Goal: Register for event/course

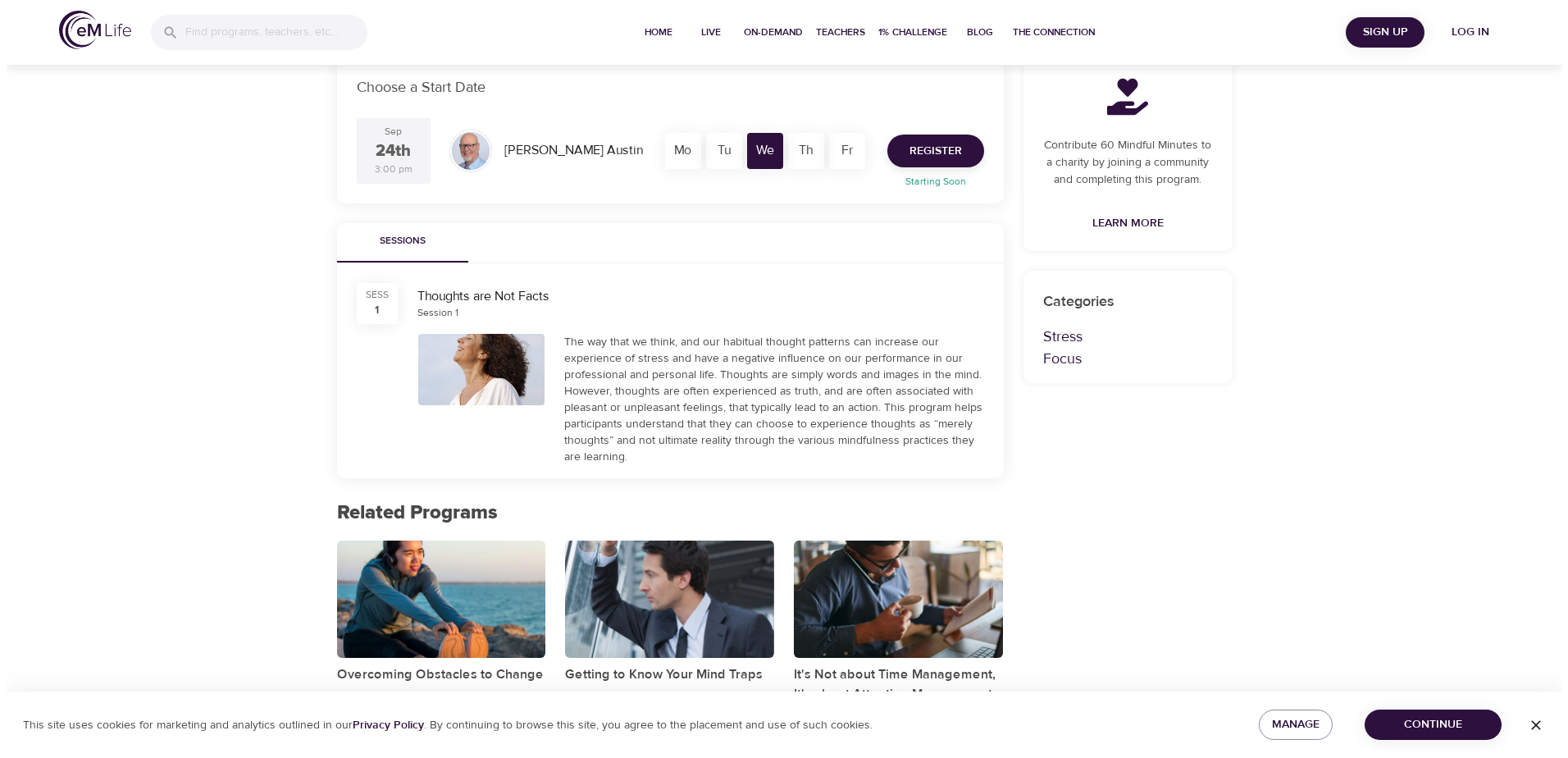
scroll to position [82, 0]
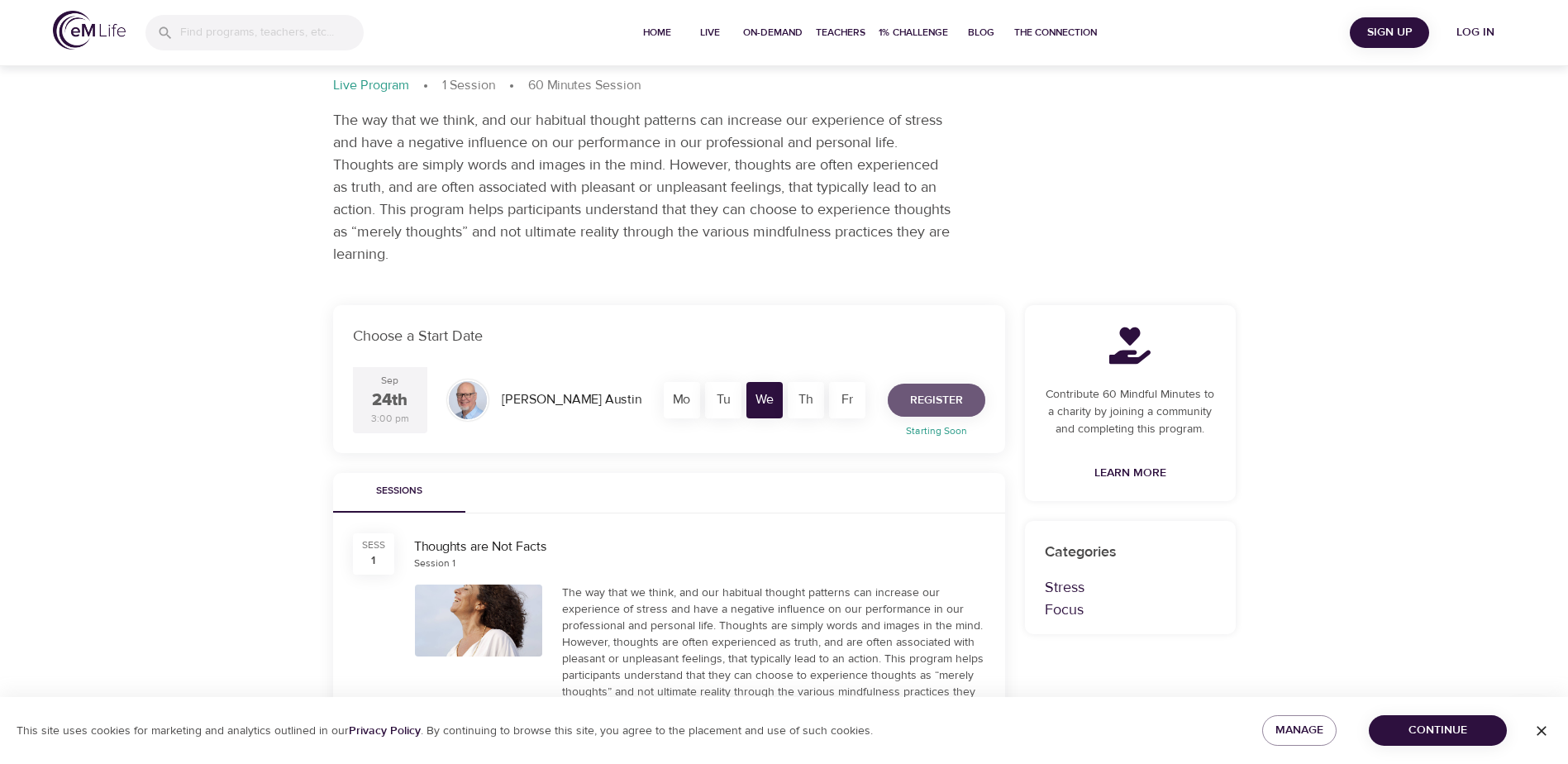
click at [927, 395] on span "Register" at bounding box center [937, 400] width 53 height 21
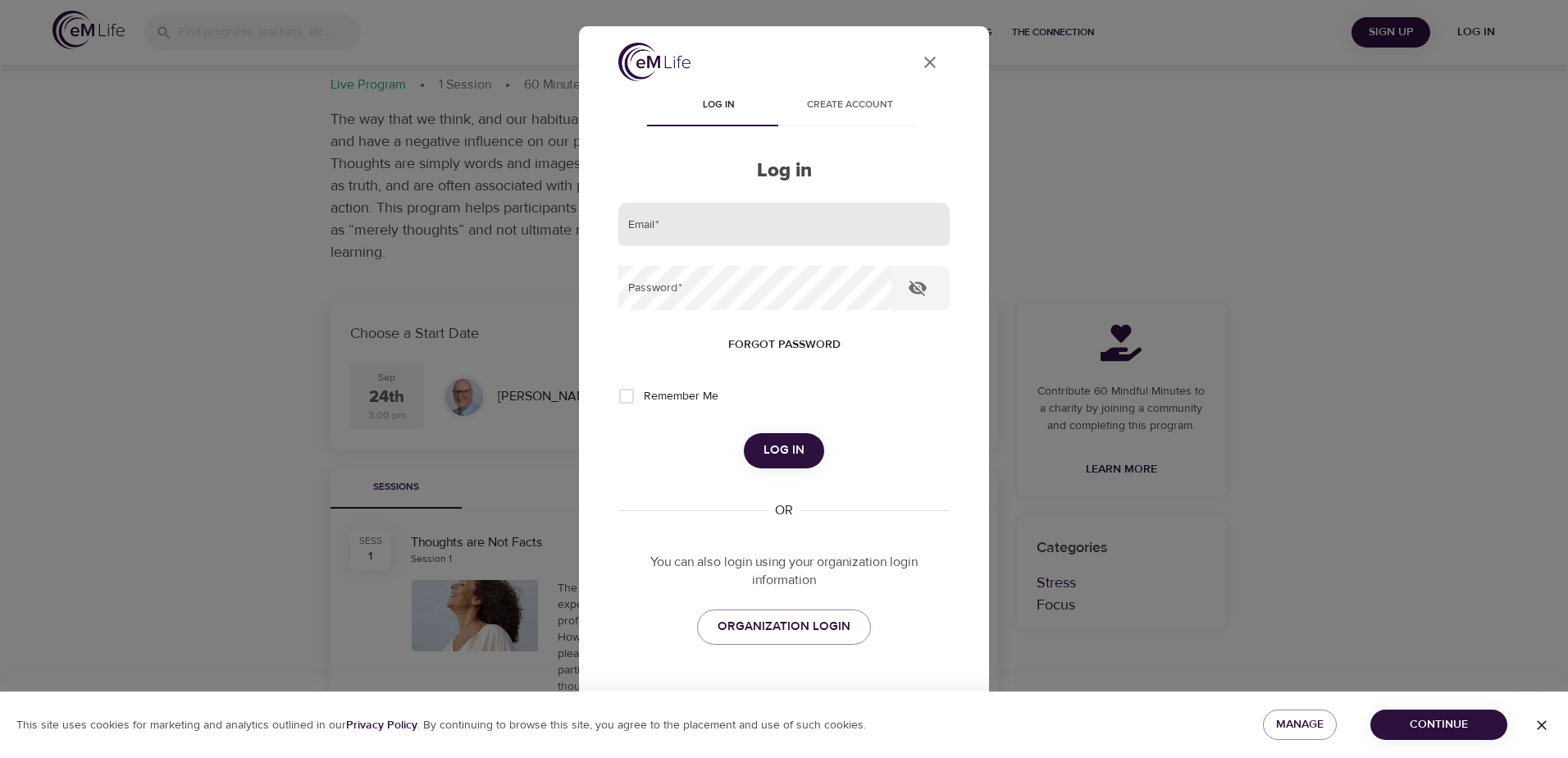
click at [649, 231] on input "email" at bounding box center [783, 225] width 331 height 45
type input "[EMAIL_ADDRESS][DOMAIN_NAME]"
click at [766, 453] on span "Log in" at bounding box center [784, 450] width 41 height 21
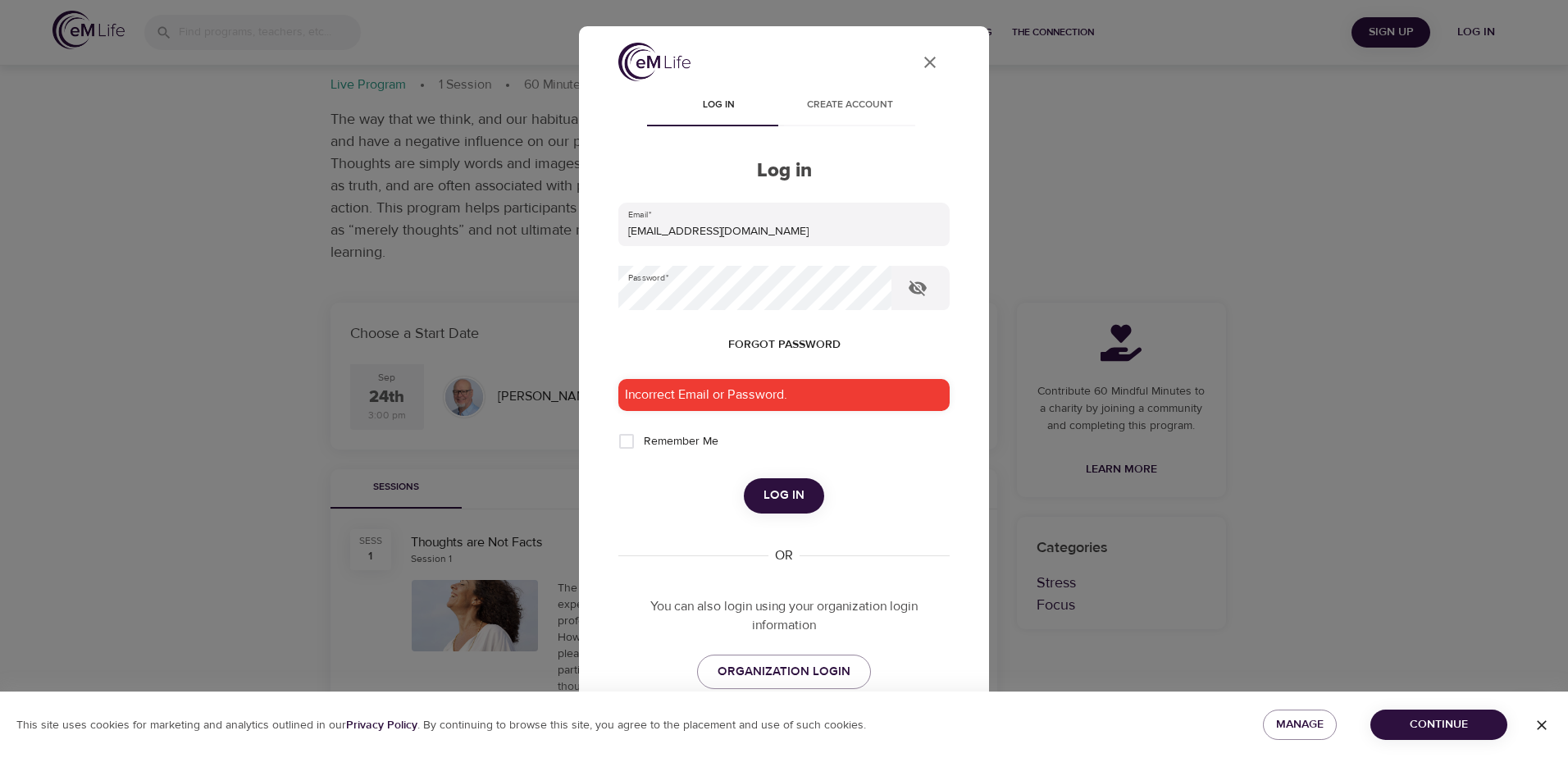
click at [779, 341] on span "Forgot password" at bounding box center [785, 345] width 113 height 20
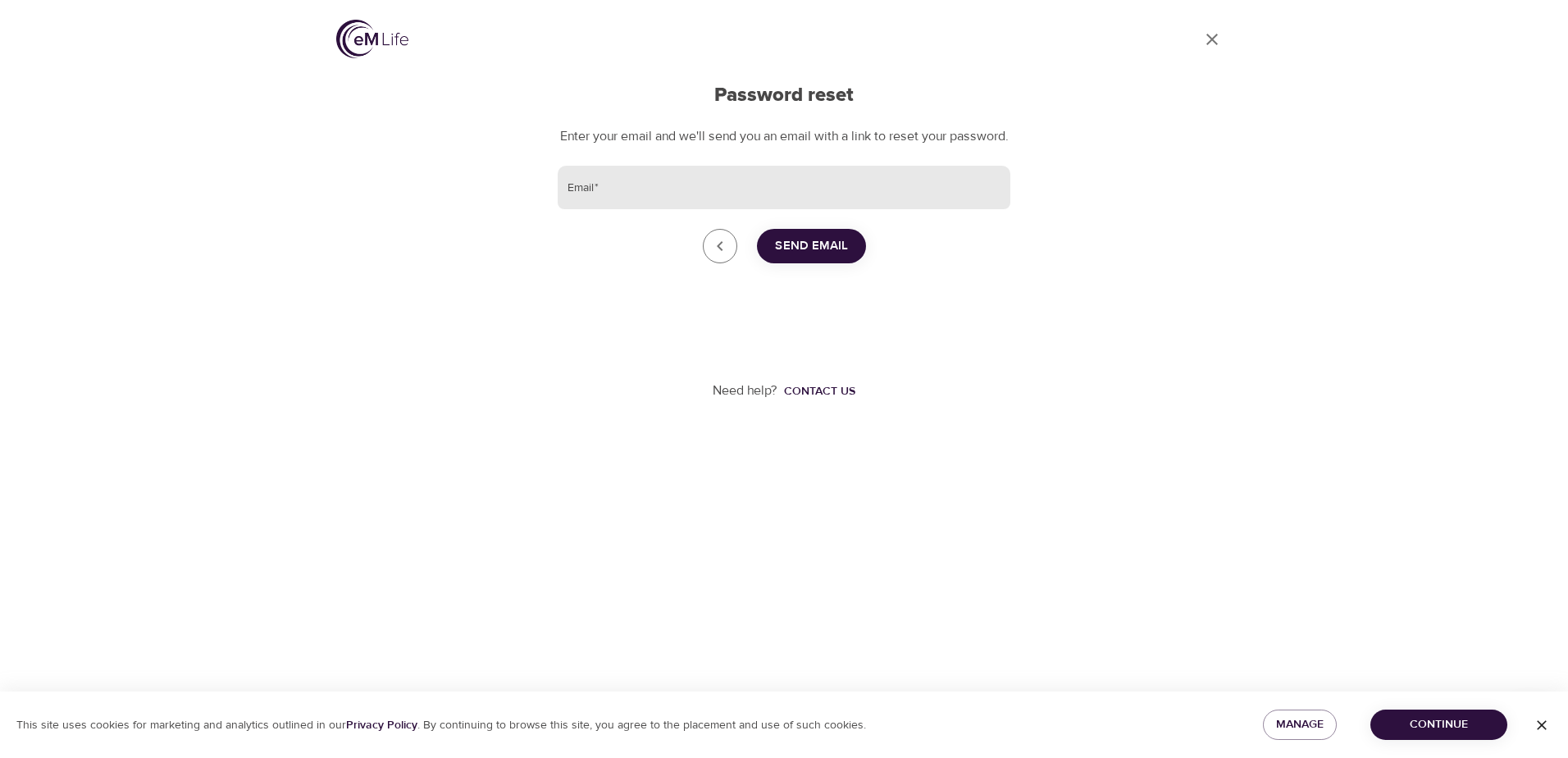
click at [634, 200] on input "Email   *" at bounding box center [784, 188] width 453 height 45
type input "[EMAIL_ADDRESS][DOMAIN_NAME]"
click at [815, 257] on span "Send Email" at bounding box center [811, 247] width 73 height 21
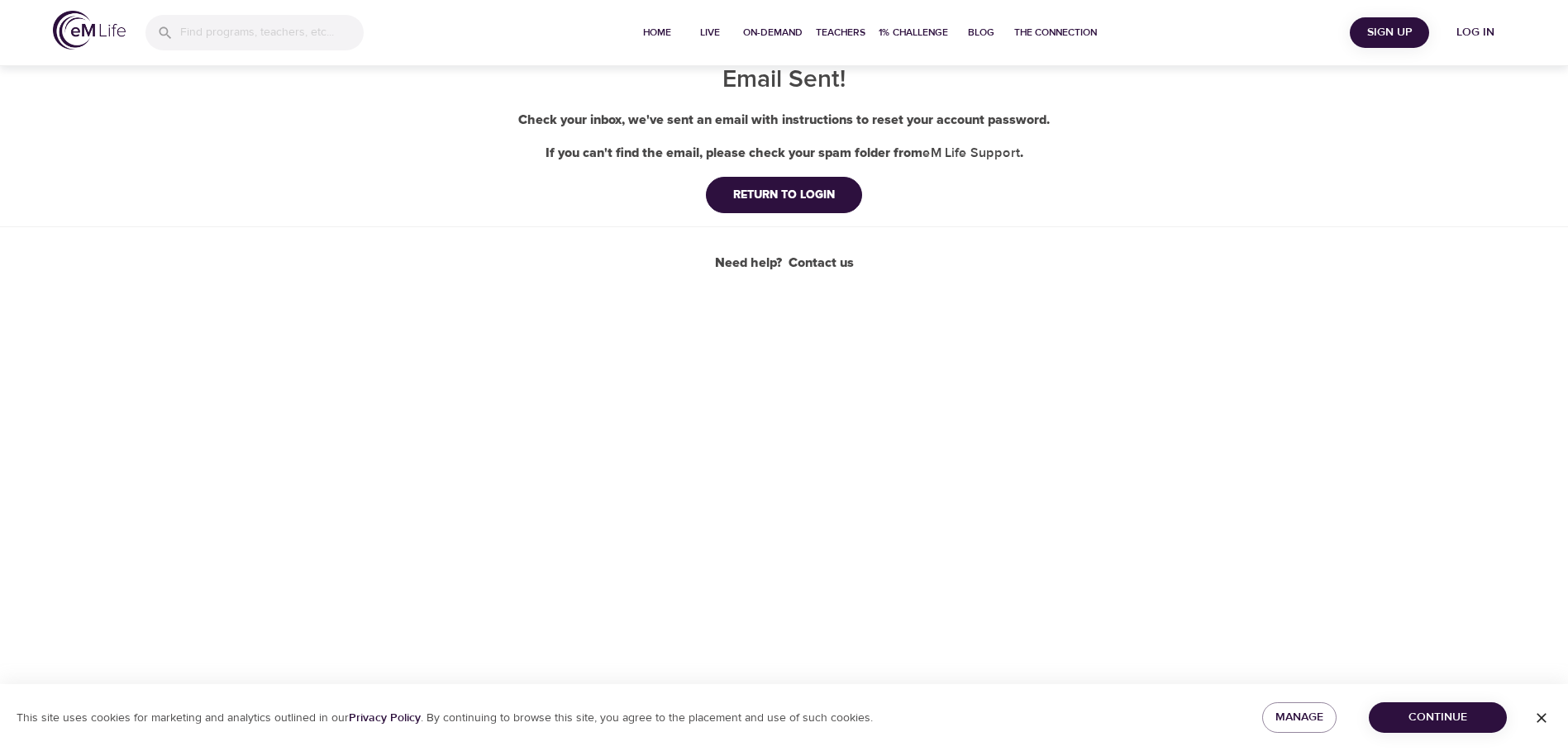
drag, startPoint x: 930, startPoint y: 514, endPoint x: 948, endPoint y: 502, distance: 21.6
click at [930, 514] on div "Home Live On-Demand Teachers 1% Challenge Blog The Connection Sign Up Log in Em…" at bounding box center [784, 376] width 1568 height 751
click at [1387, 40] on span "Sign Up" at bounding box center [1390, 32] width 67 height 21
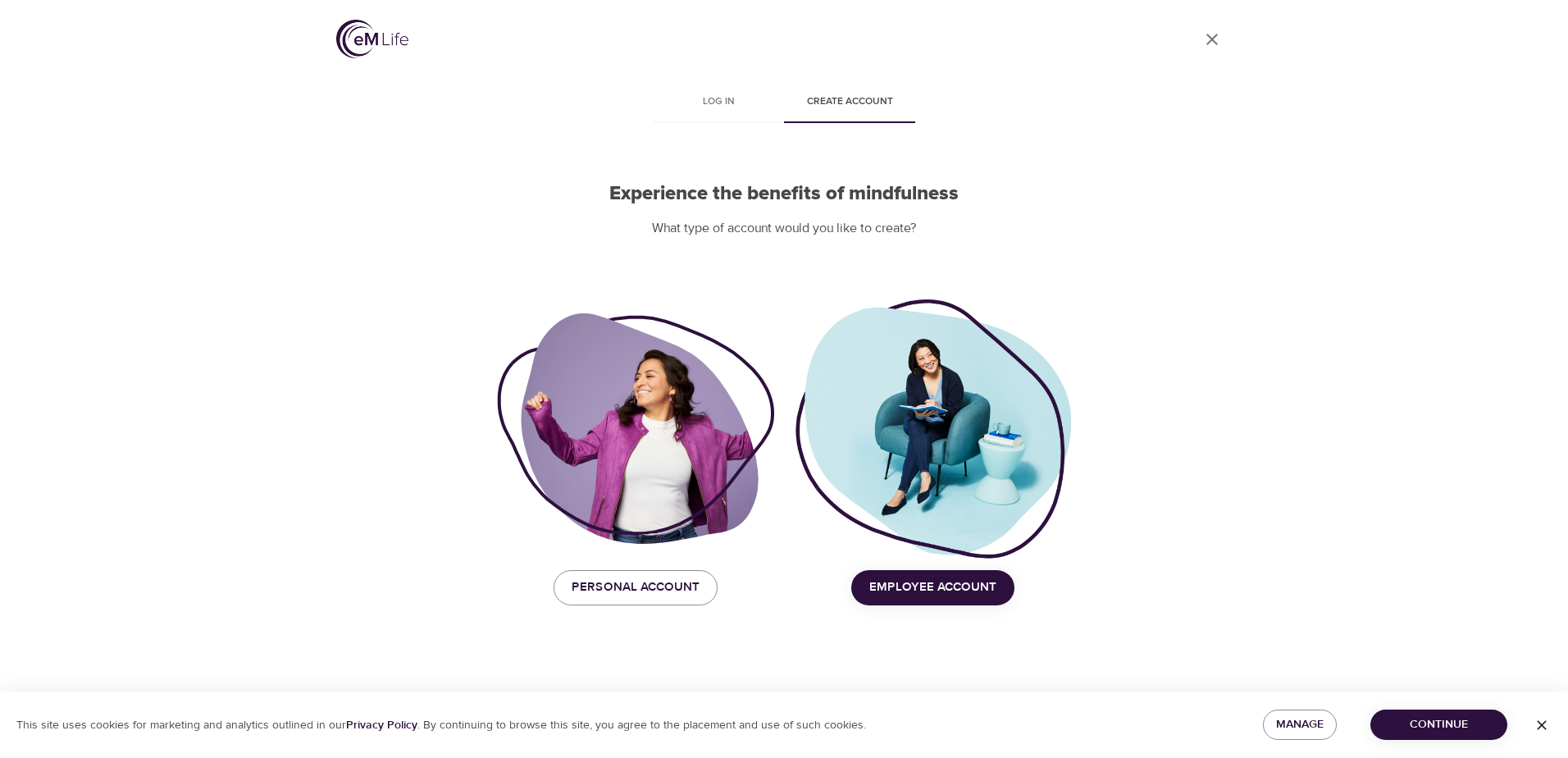
click at [1439, 724] on span "Continue" at bounding box center [1439, 724] width 111 height 20
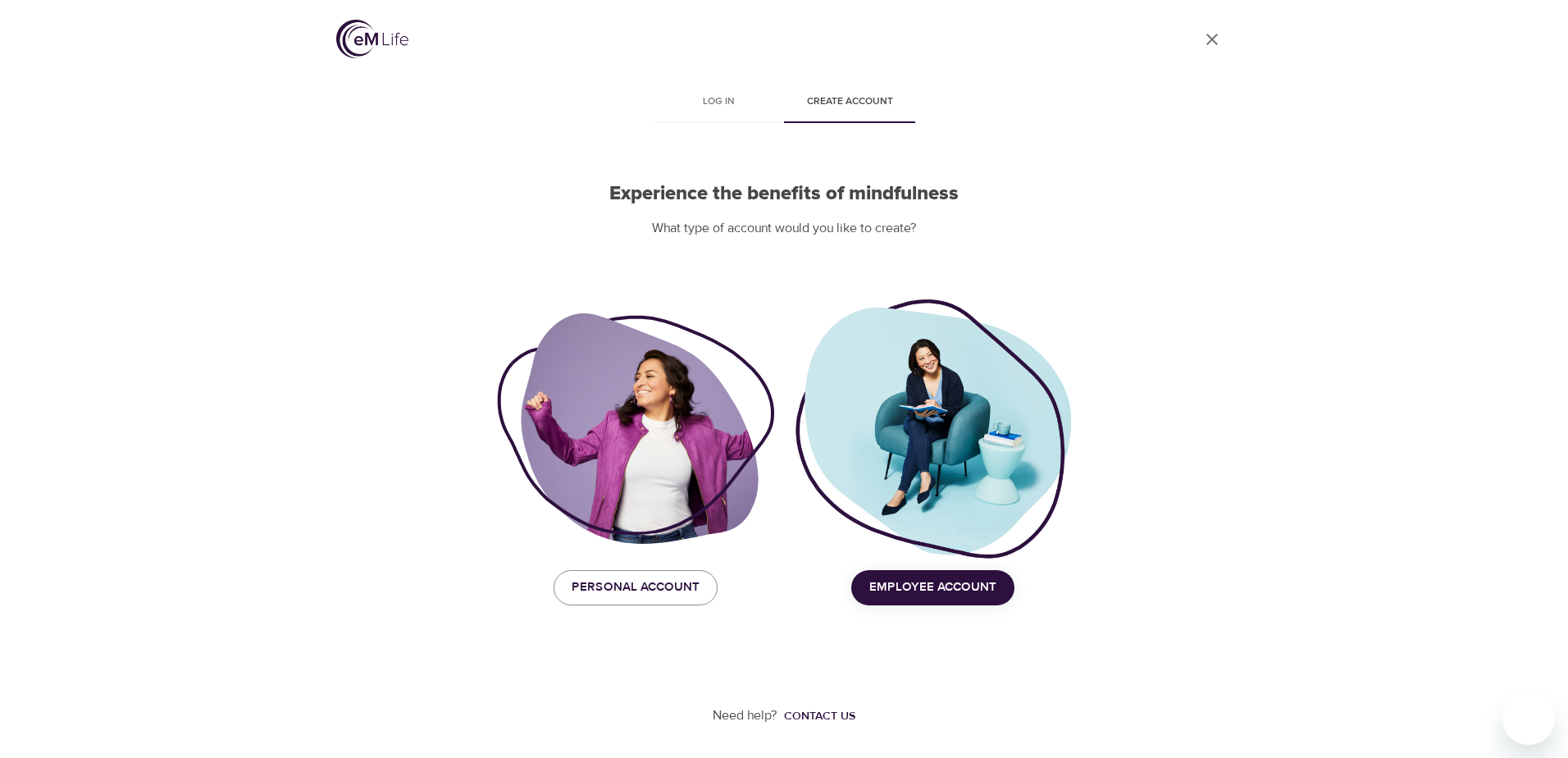
click at [962, 591] on span "Employee Account" at bounding box center [932, 587] width 127 height 21
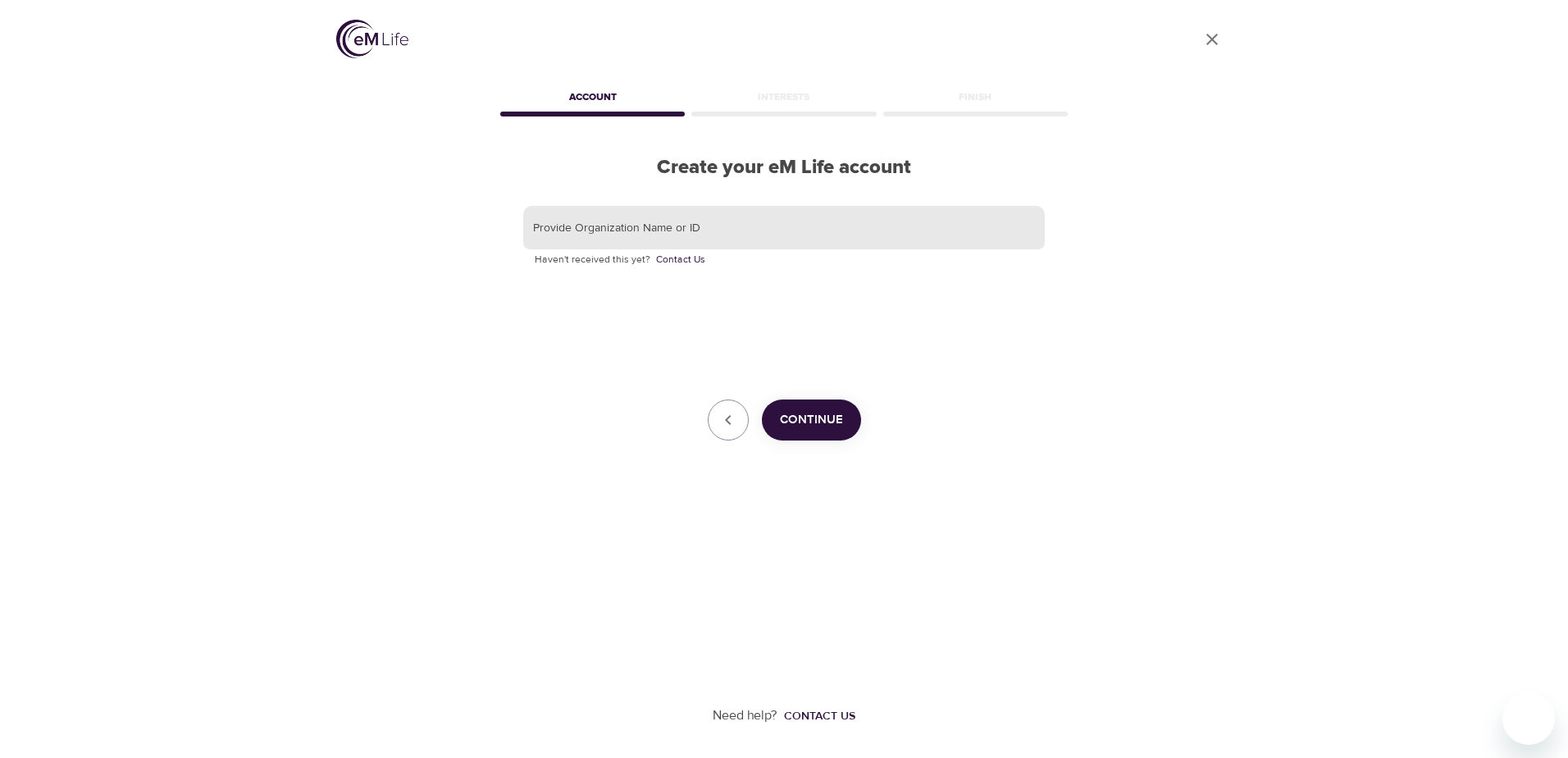
click at [665, 233] on input "text" at bounding box center [784, 228] width 522 height 45
type input "[GEOGRAPHIC_DATA]"
drag, startPoint x: 795, startPoint y: 414, endPoint x: 1187, endPoint y: 457, distance: 394.4
click at [798, 414] on span "Continue" at bounding box center [811, 420] width 63 height 21
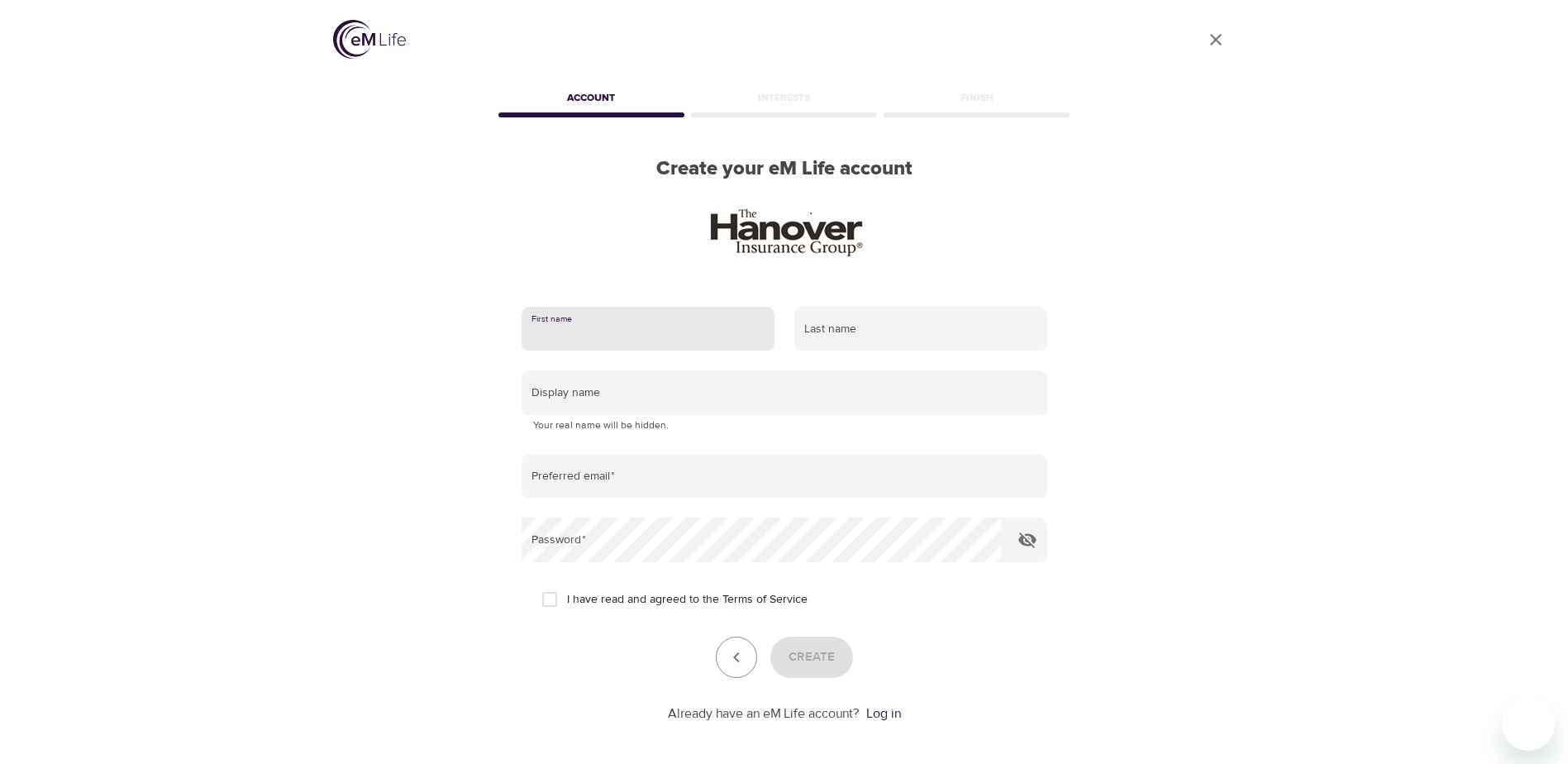
drag, startPoint x: 661, startPoint y: 333, endPoint x: 695, endPoint y: 339, distance: 34.5
click at [661, 333] on input "text" at bounding box center [648, 330] width 253 height 45
type input "[PERSON_NAME]"
type input "[EMAIL_ADDRESS][DOMAIN_NAME]"
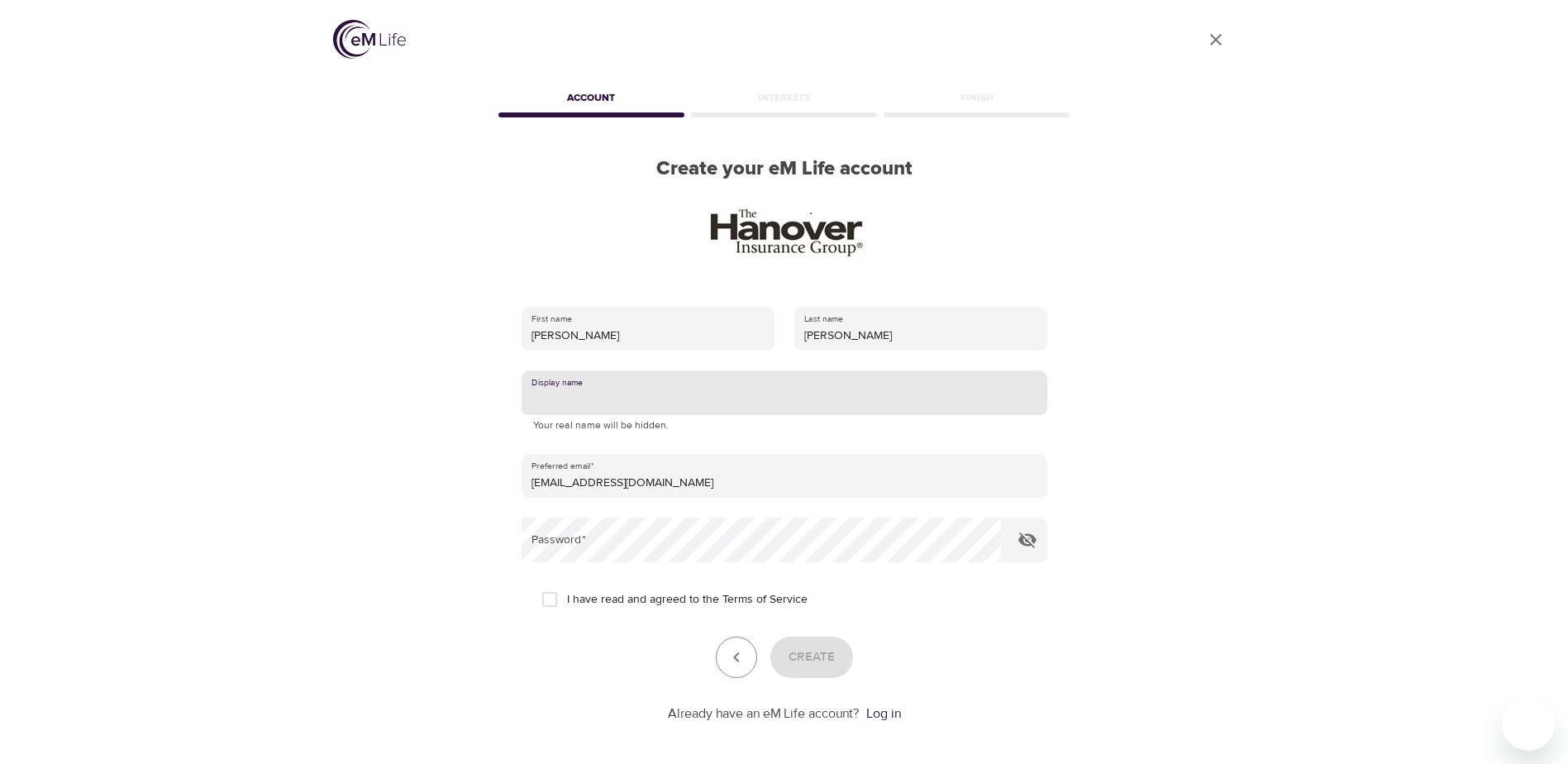
click at [672, 402] on input "text" at bounding box center [784, 393] width 526 height 45
type input "[PERSON_NAME]"
click at [1407, 506] on div "User Profile Account Interests Finish Create your eM Life account First name [P…" at bounding box center [784, 382] width 1568 height 764
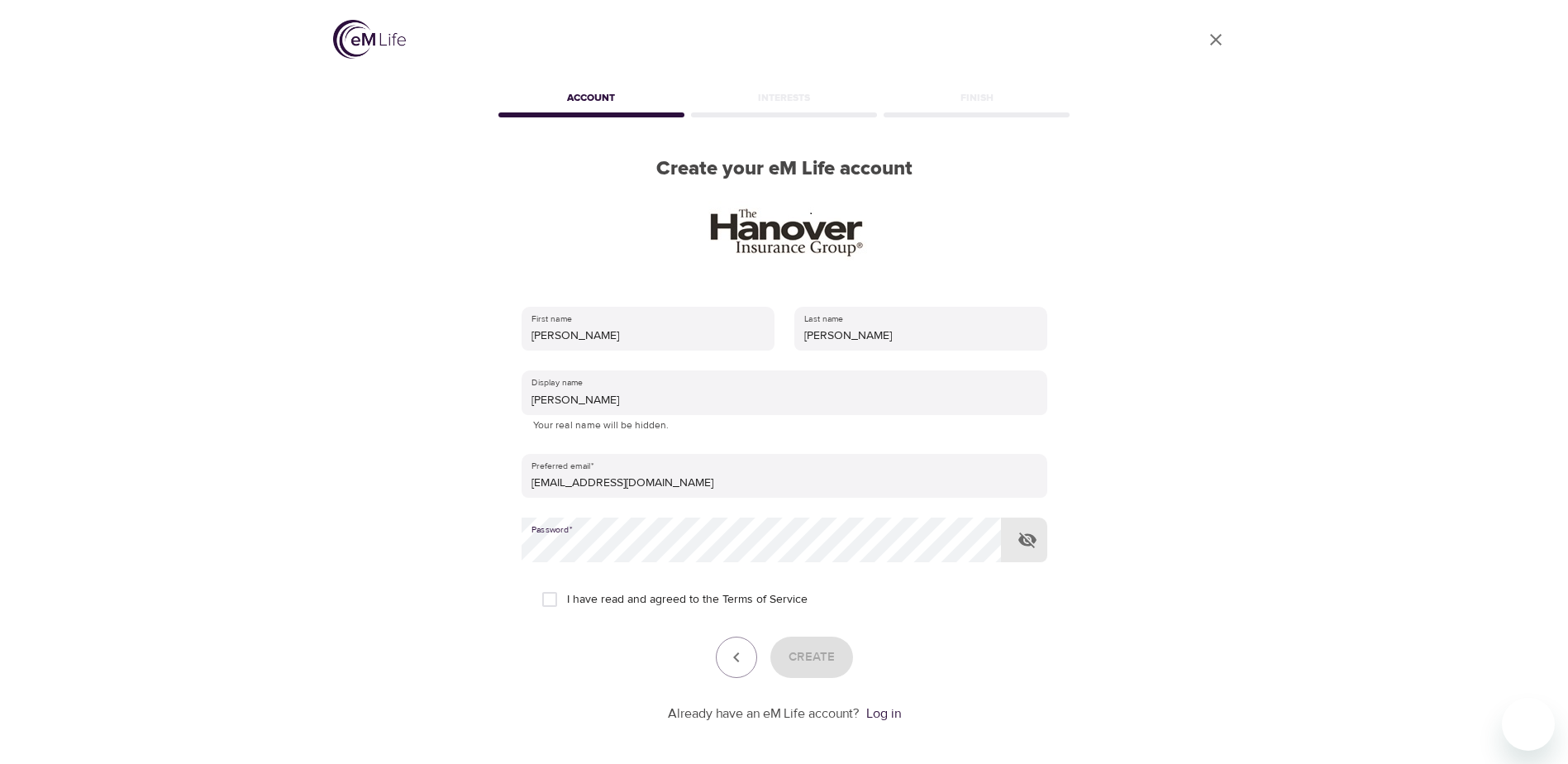
click at [552, 601] on input "I have read and agreed to the Terms of Service" at bounding box center [550, 600] width 35 height 35
checkbox input "true"
click at [821, 660] on span "Create" at bounding box center [811, 657] width 46 height 22
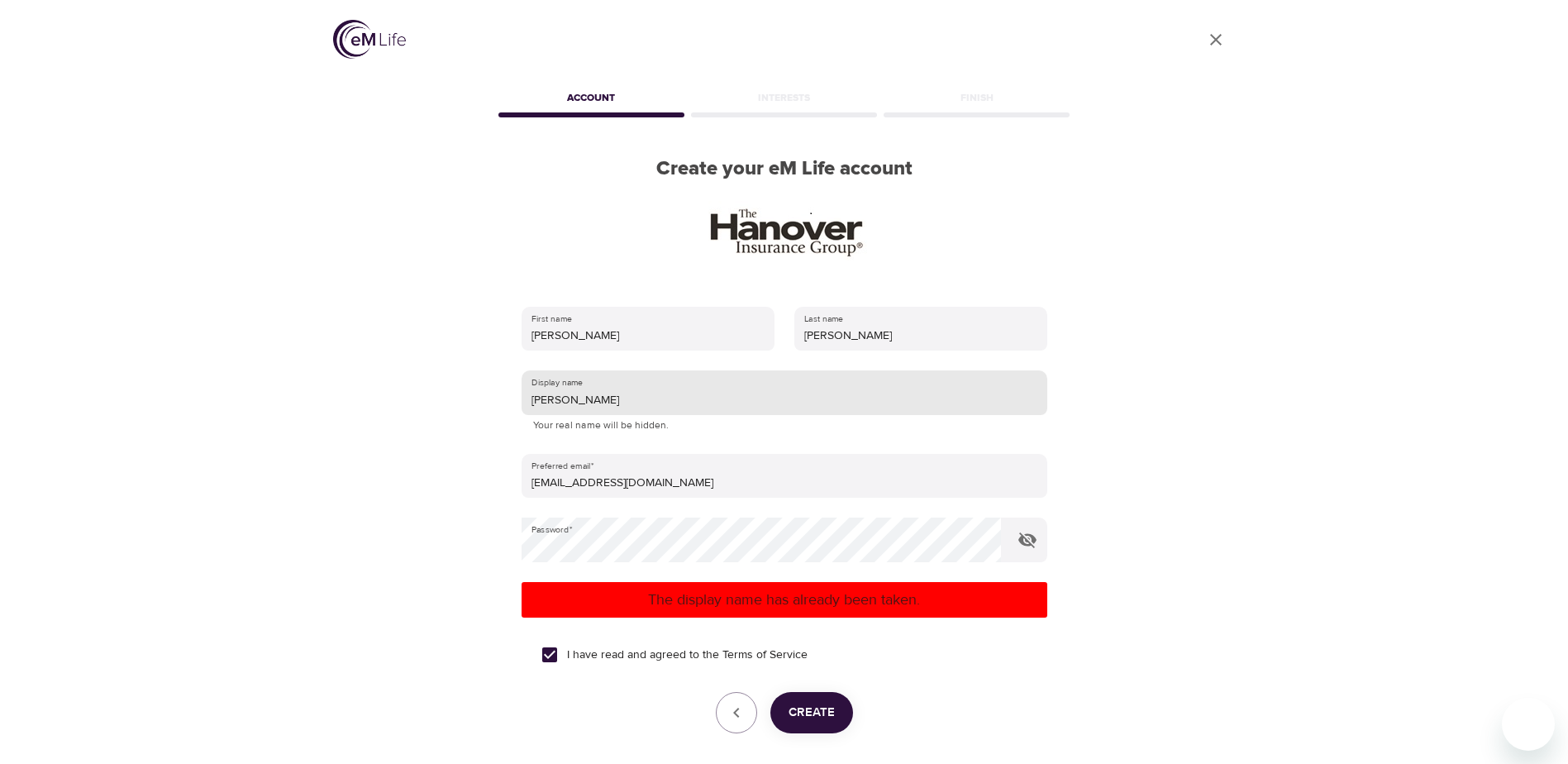
click at [563, 397] on input "[PERSON_NAME]" at bounding box center [784, 393] width 526 height 45
type input "[PERSON_NAME]"
drag, startPoint x: 805, startPoint y: 711, endPoint x: 816, endPoint y: 711, distance: 11.0
click at [808, 711] on span "Create" at bounding box center [811, 713] width 46 height 22
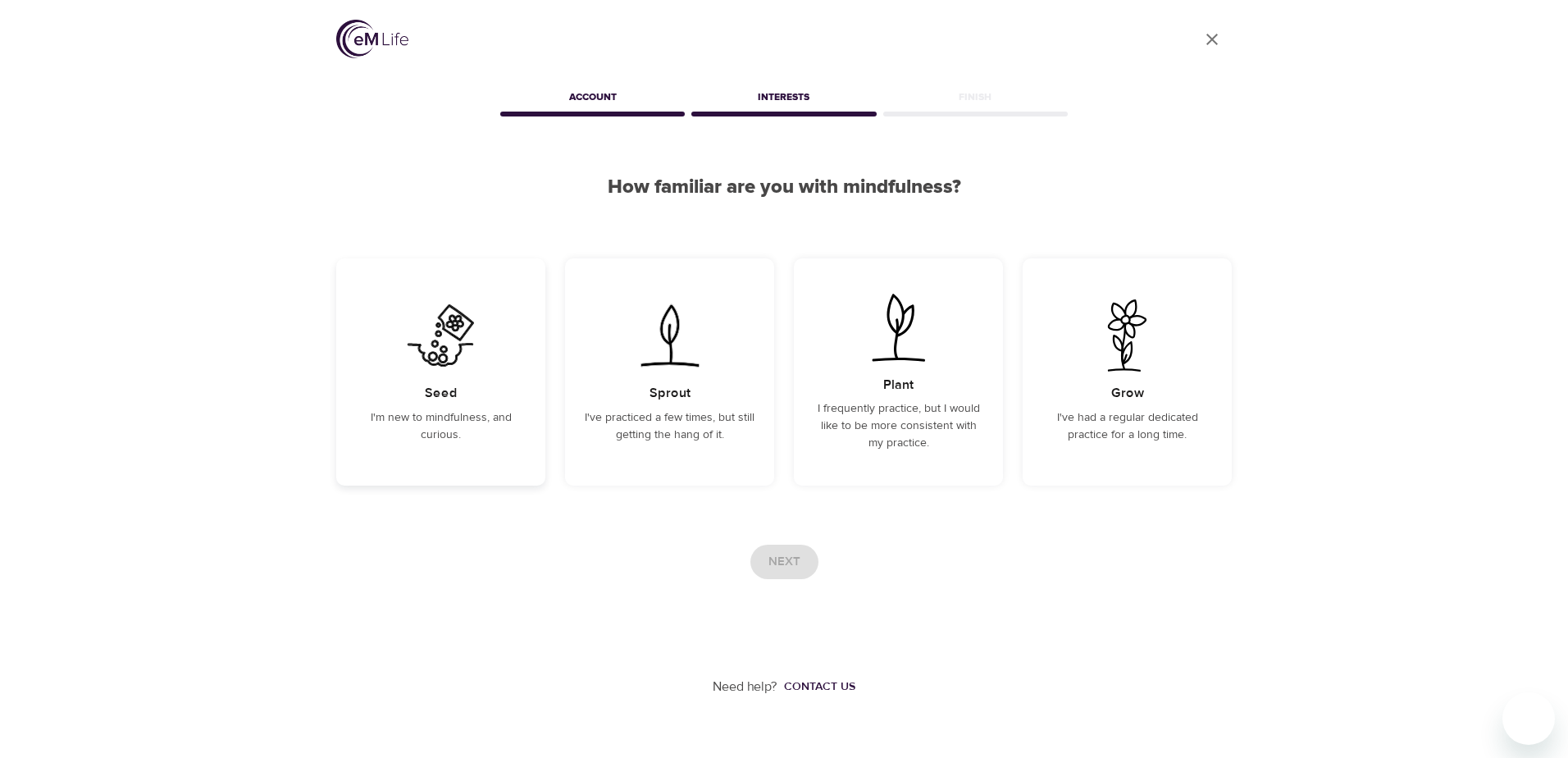
click at [435, 431] on p "I'm new to mindfulness, and curious." at bounding box center [441, 427] width 170 height 35
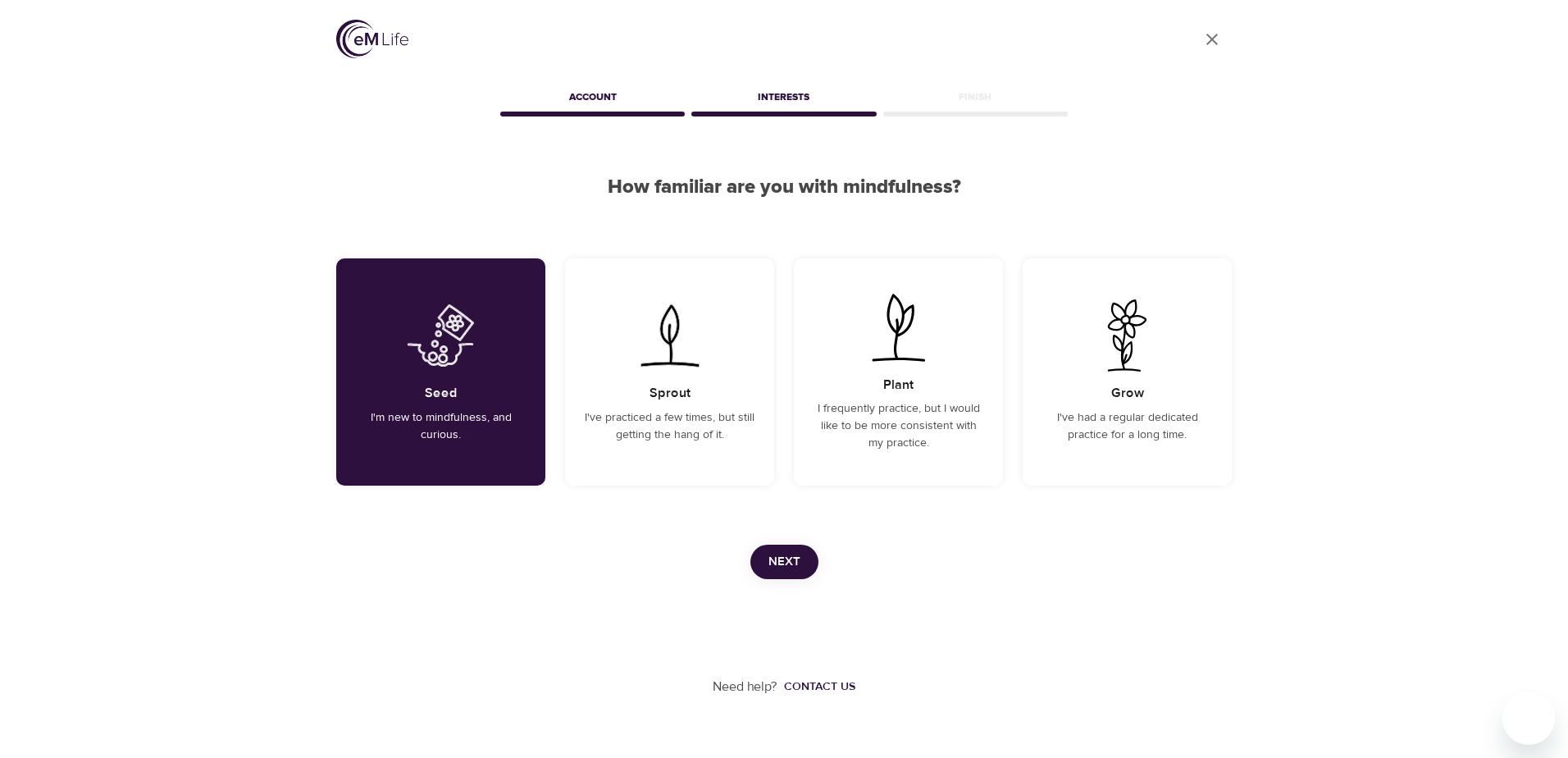
drag, startPoint x: 784, startPoint y: 561, endPoint x: 812, endPoint y: 566, distance: 28.4
click at [786, 561] on span "Next" at bounding box center [784, 562] width 32 height 21
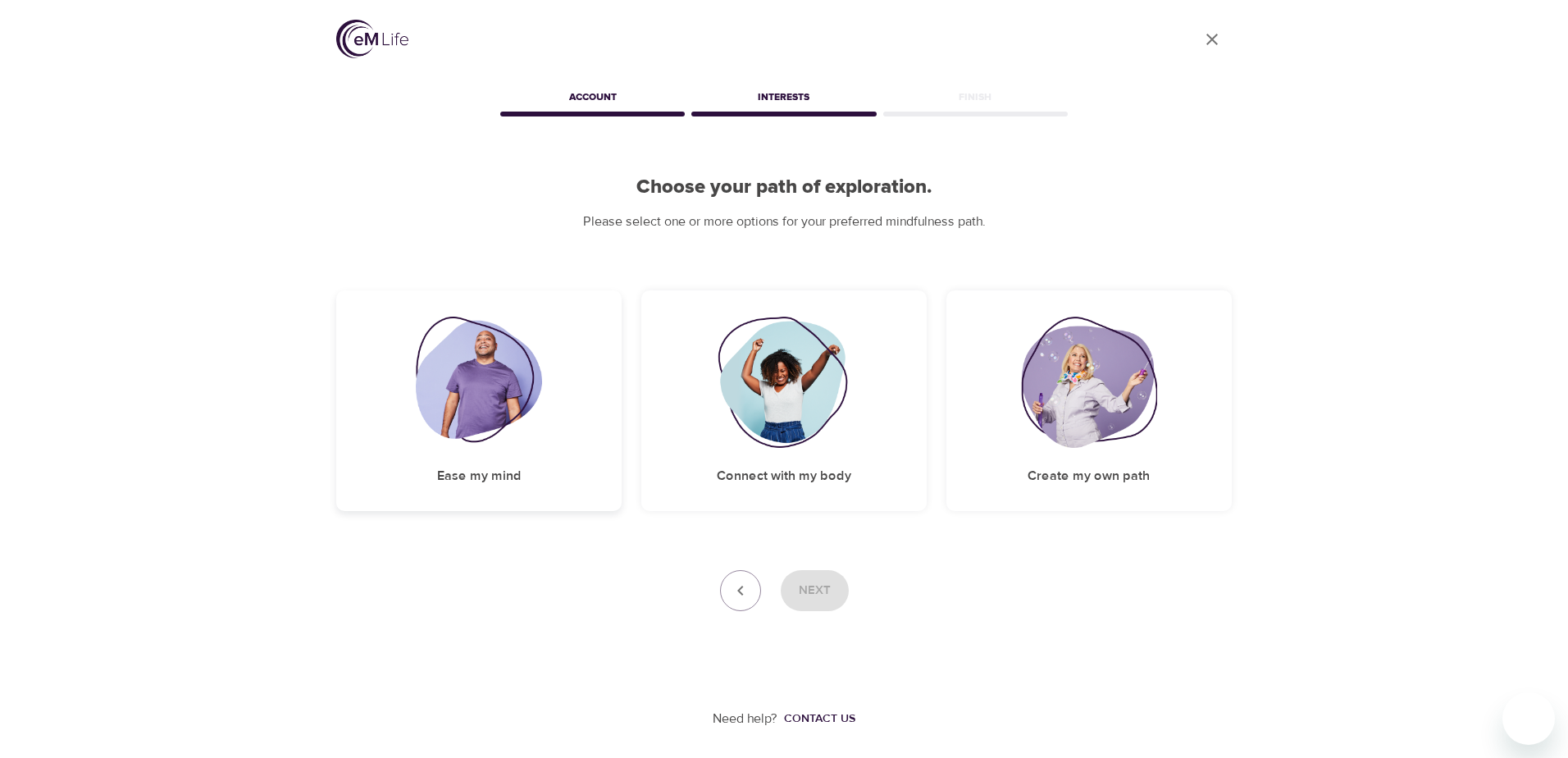
click at [522, 485] on div "Ease my mind" at bounding box center [479, 400] width 285 height 220
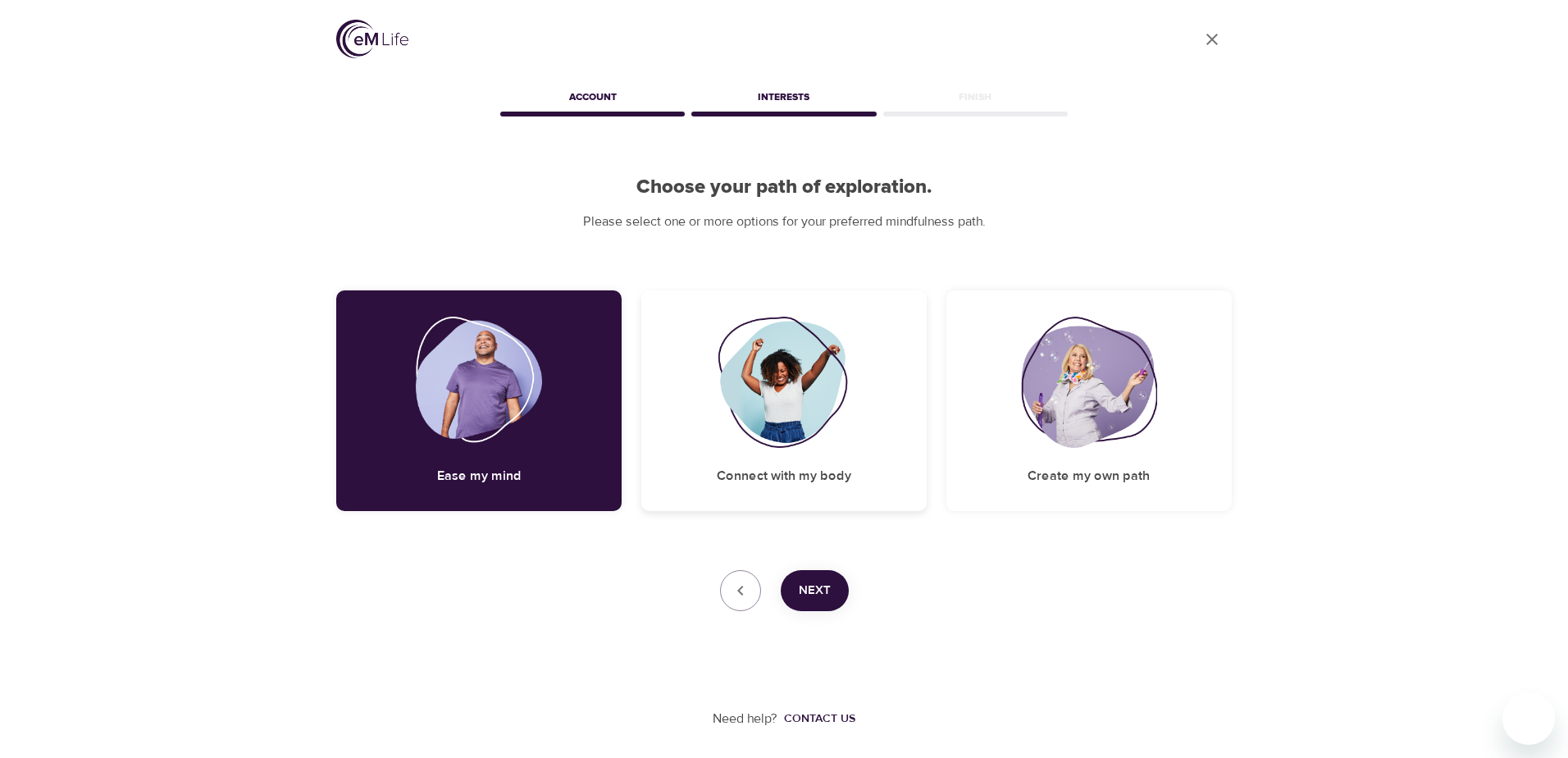
click at [778, 496] on div "Connect with my body" at bounding box center [784, 400] width 285 height 220
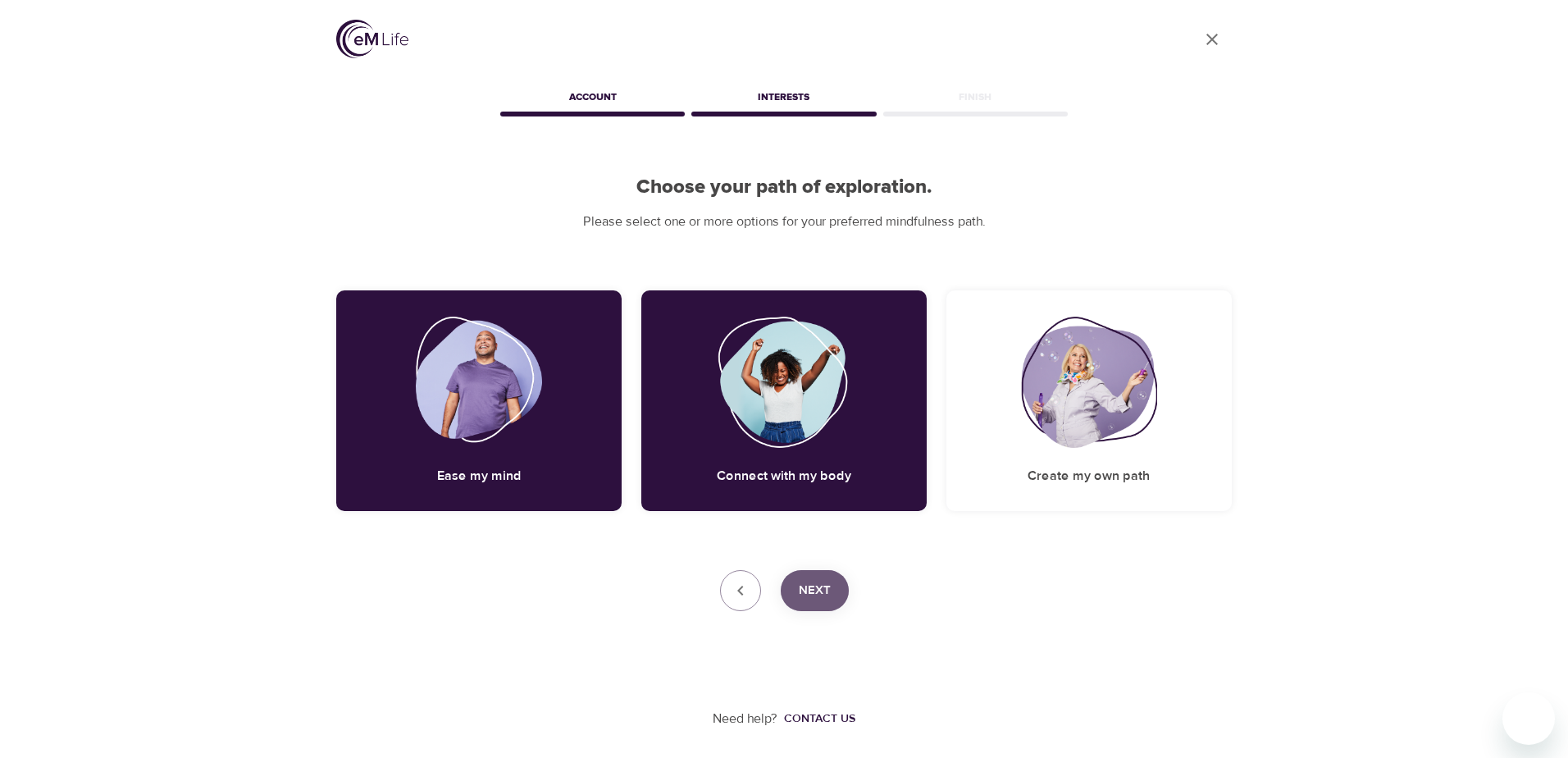
click at [818, 592] on span "Next" at bounding box center [814, 591] width 32 height 21
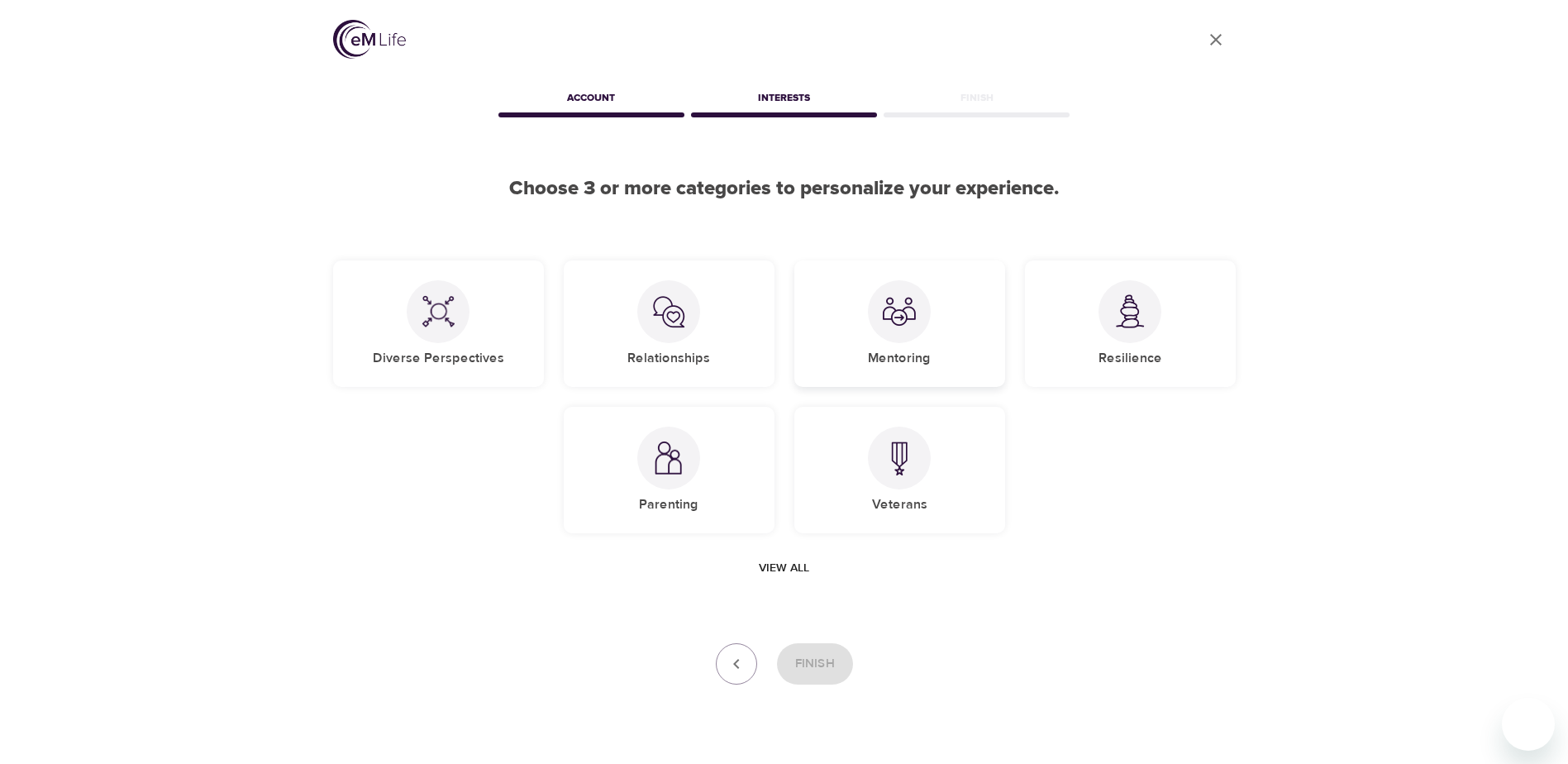
click at [914, 363] on h5 "Mentoring" at bounding box center [900, 359] width 63 height 18
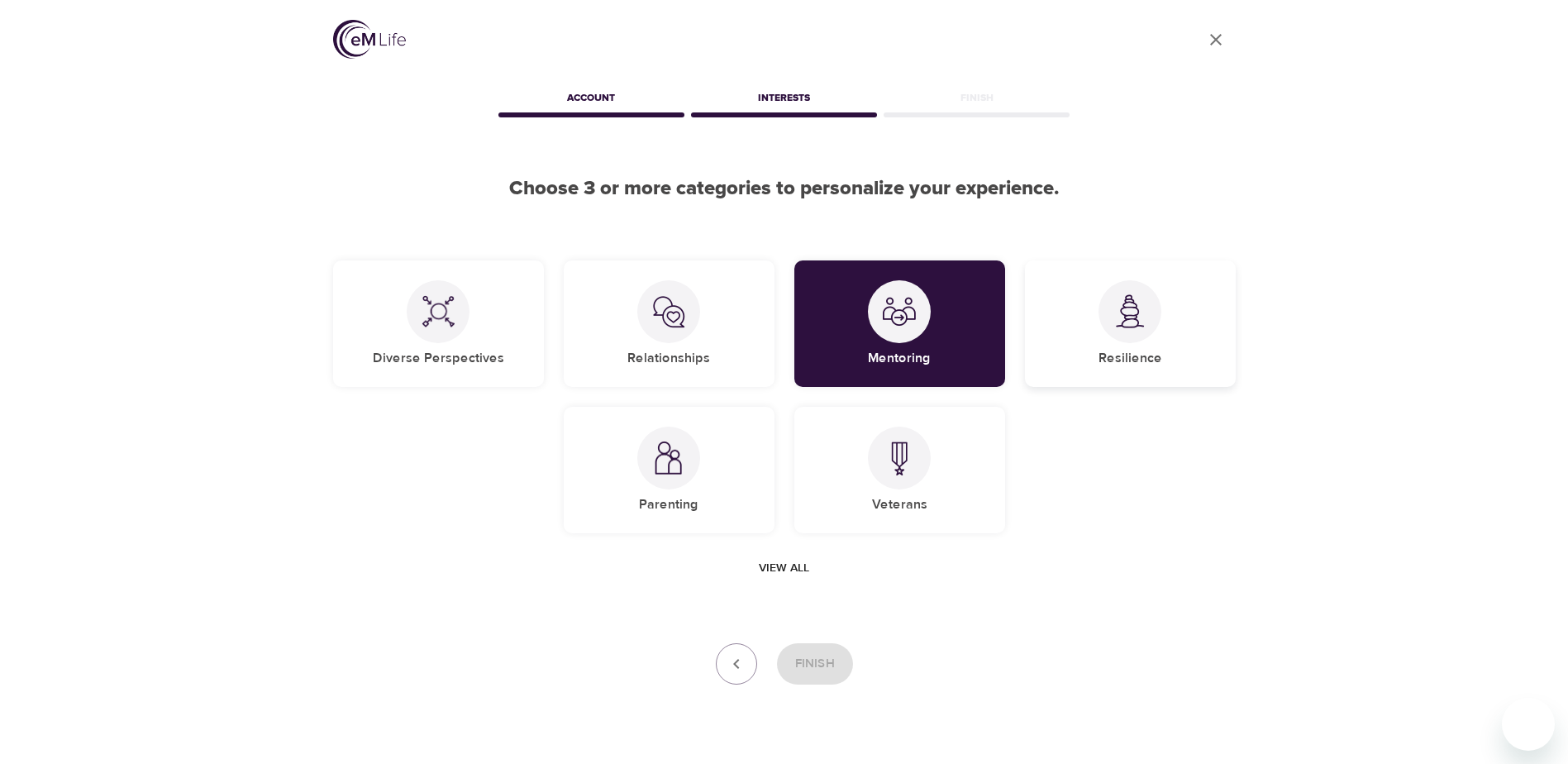
click at [1103, 348] on div "Resilience" at bounding box center [1131, 323] width 211 height 126
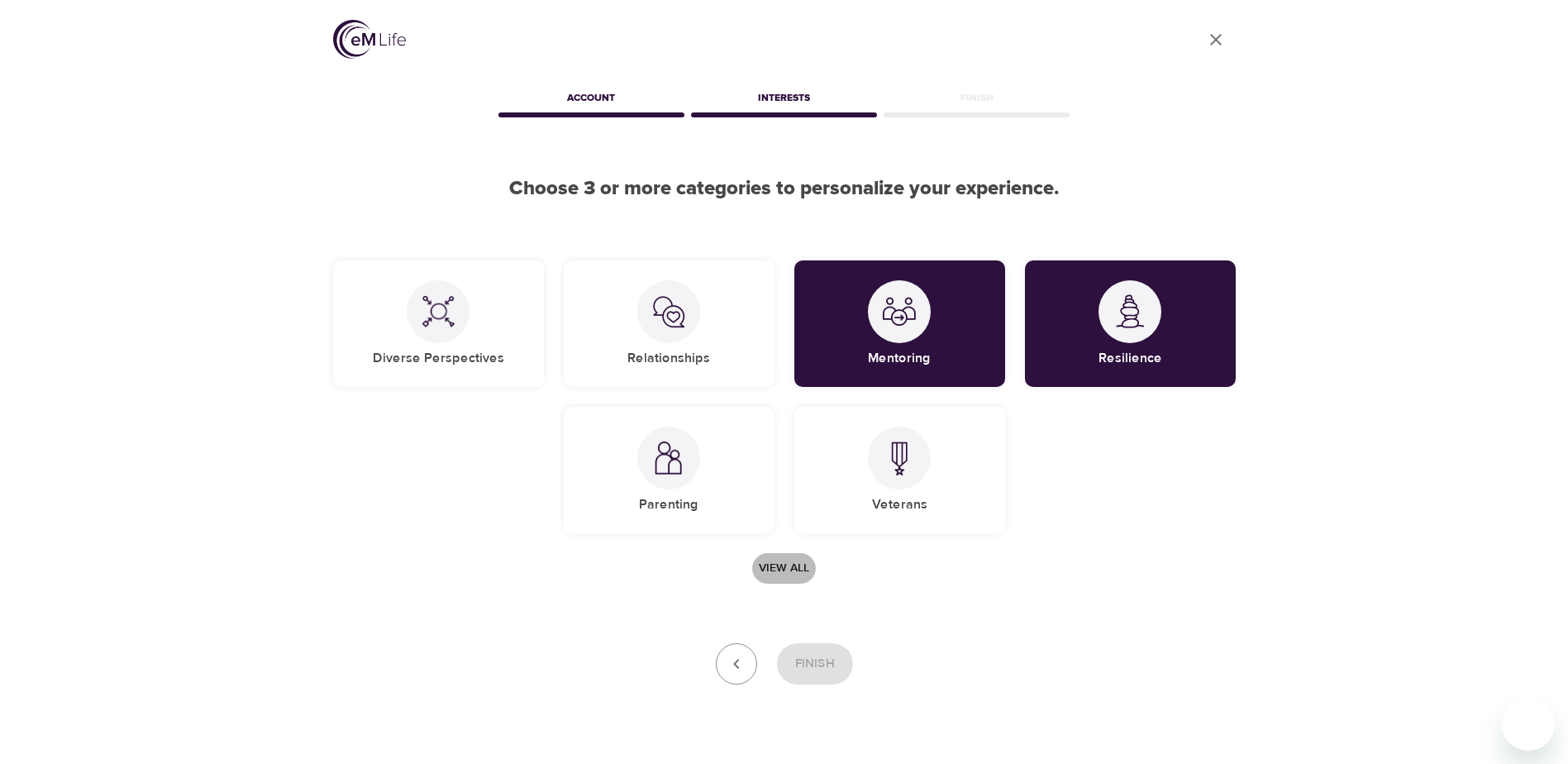
click at [797, 567] on span "View all" at bounding box center [784, 568] width 51 height 21
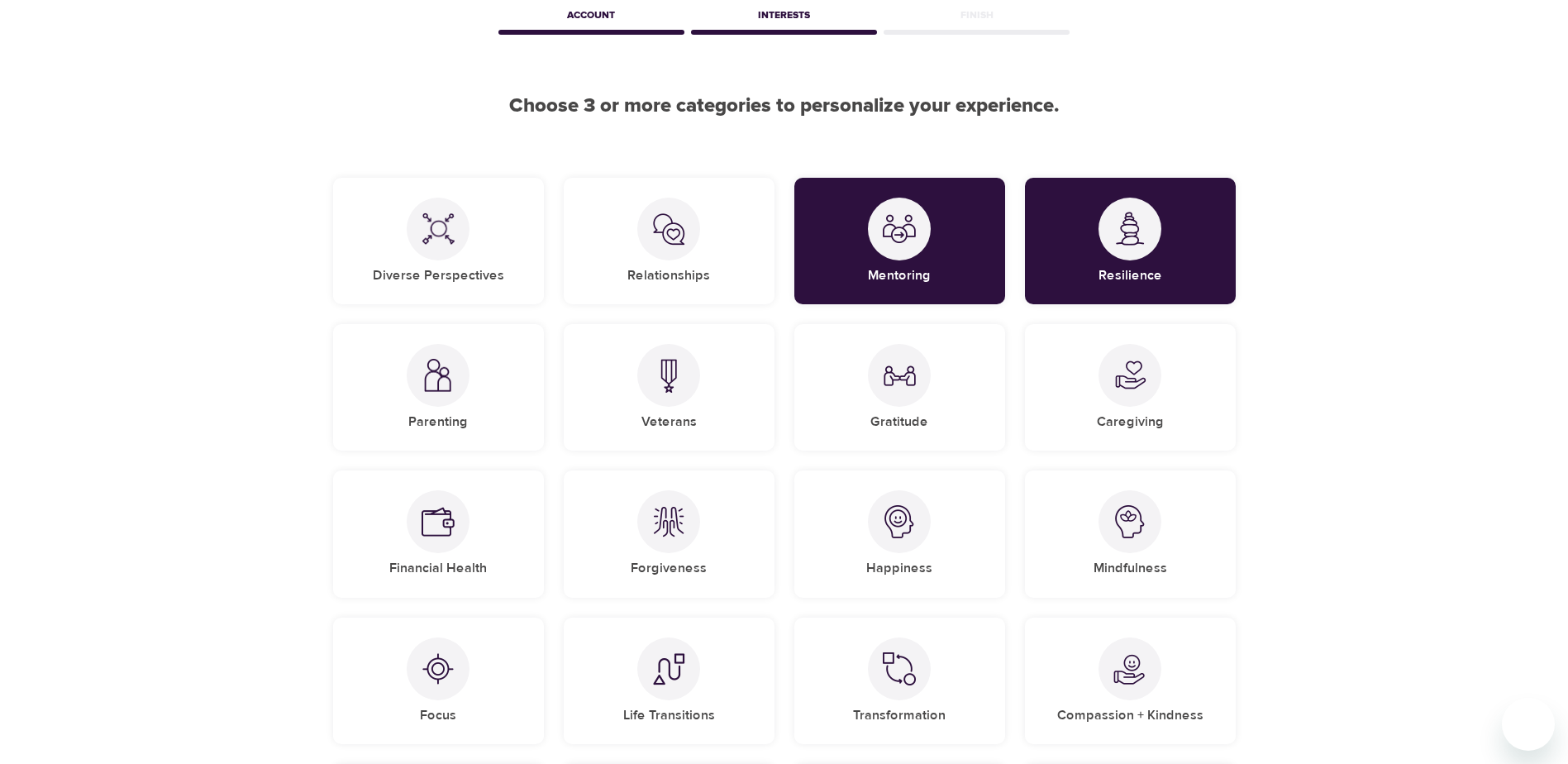
scroll to position [165, 0]
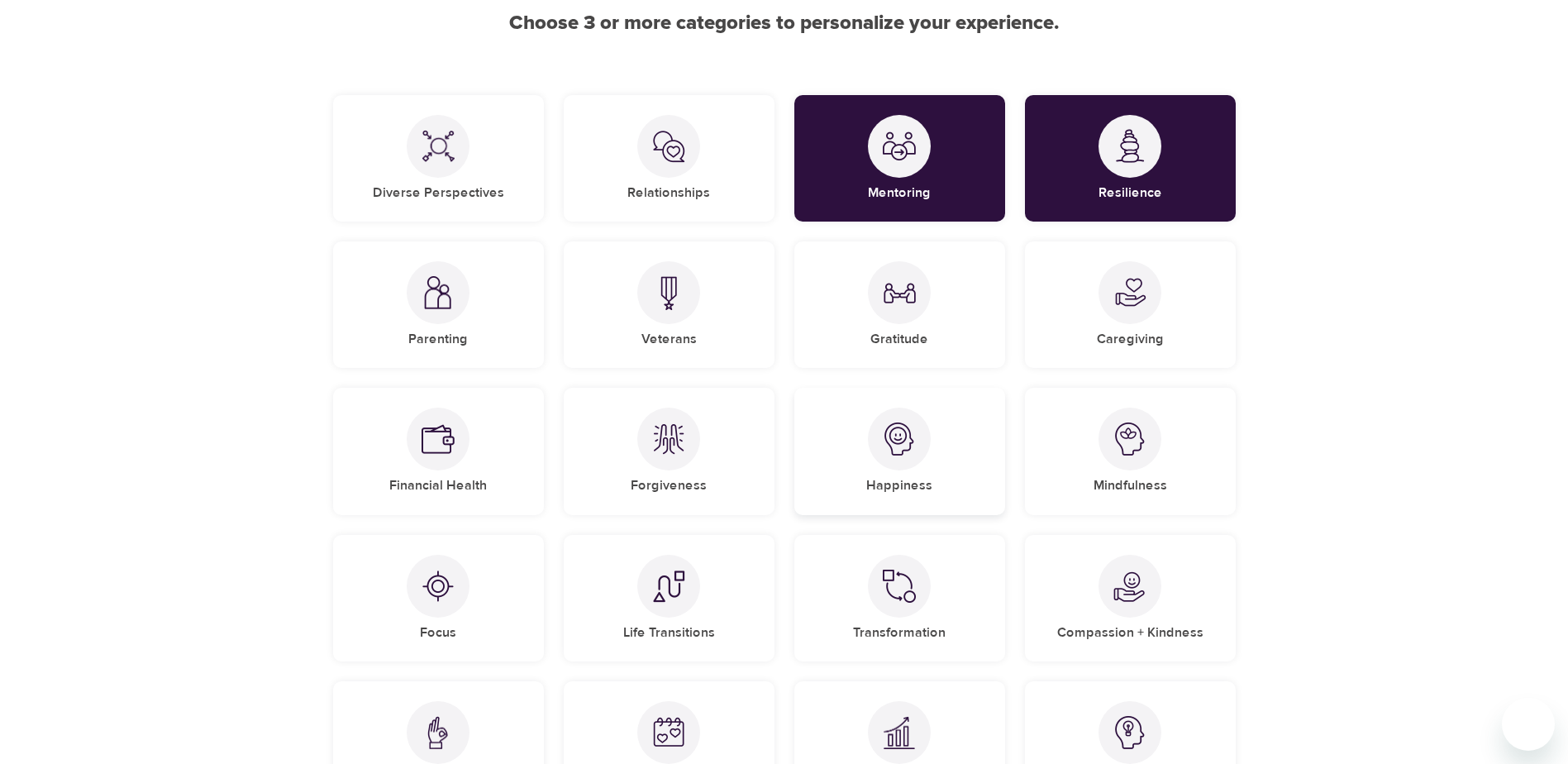
click at [893, 478] on h5 "Happiness" at bounding box center [900, 486] width 67 height 18
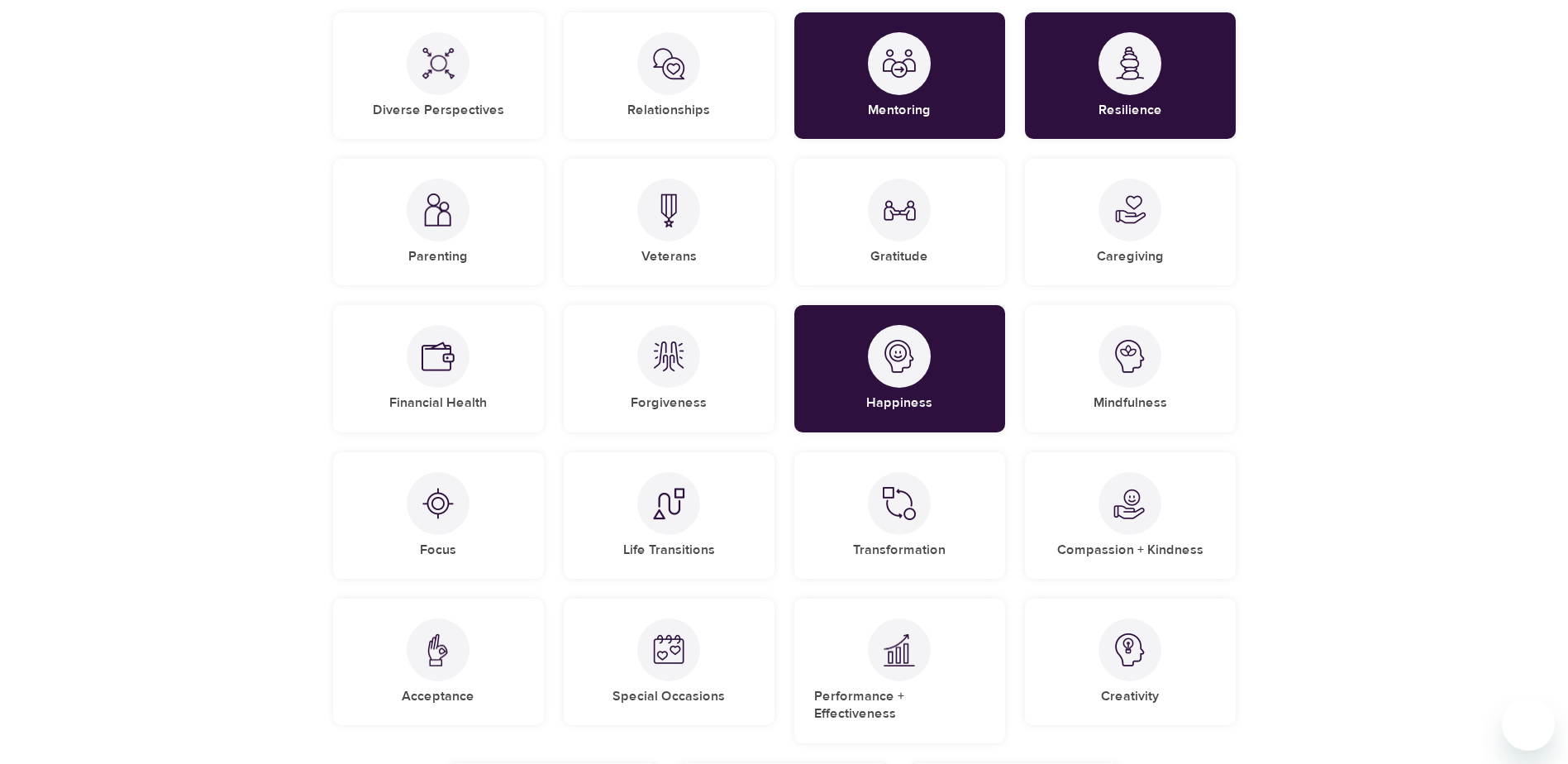
scroll to position [331, 0]
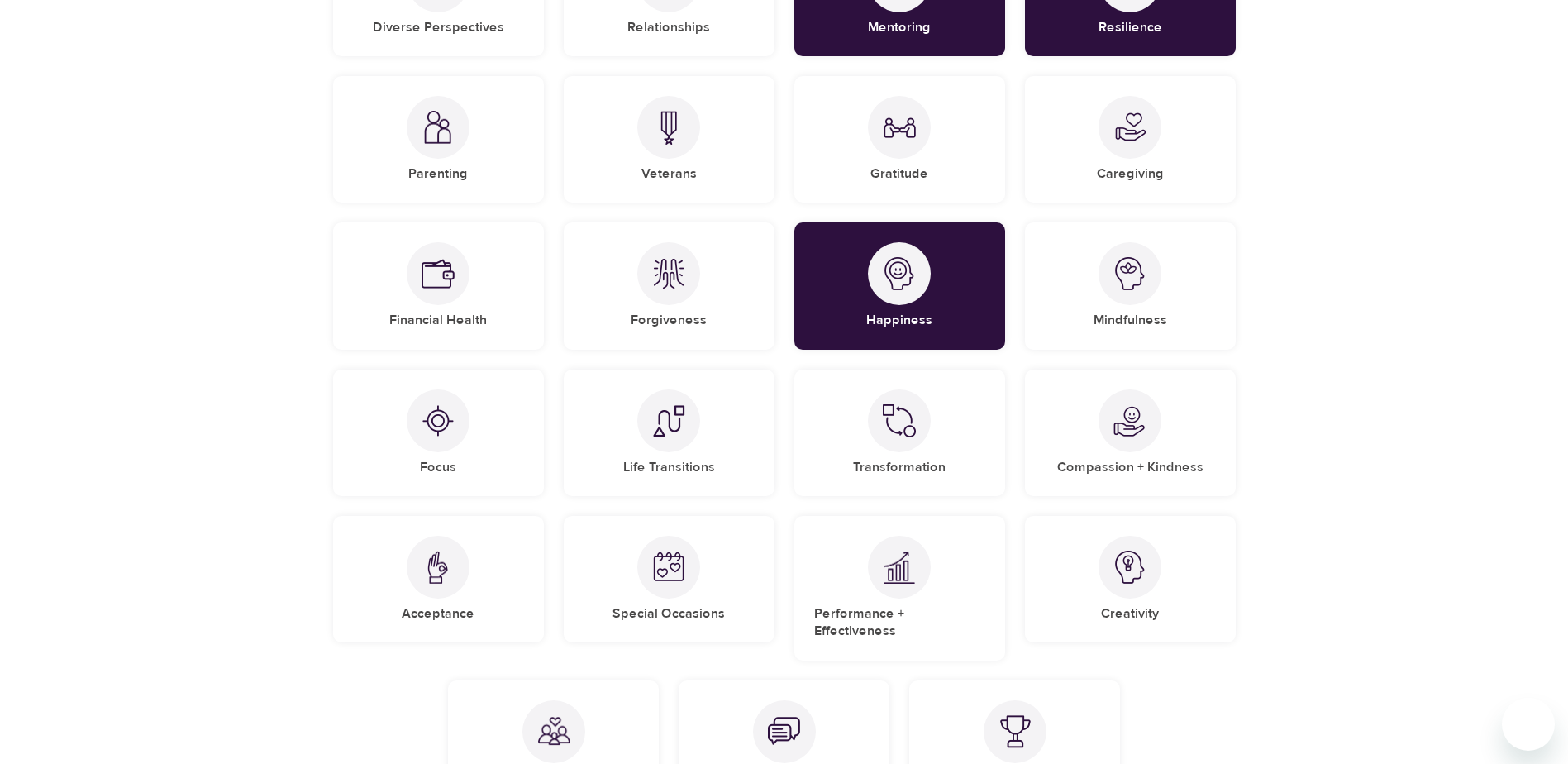
drag, startPoint x: 900, startPoint y: 455, endPoint x: 1250, endPoint y: 502, distance: 353.1
click at [903, 455] on div "Transformation" at bounding box center [900, 432] width 211 height 126
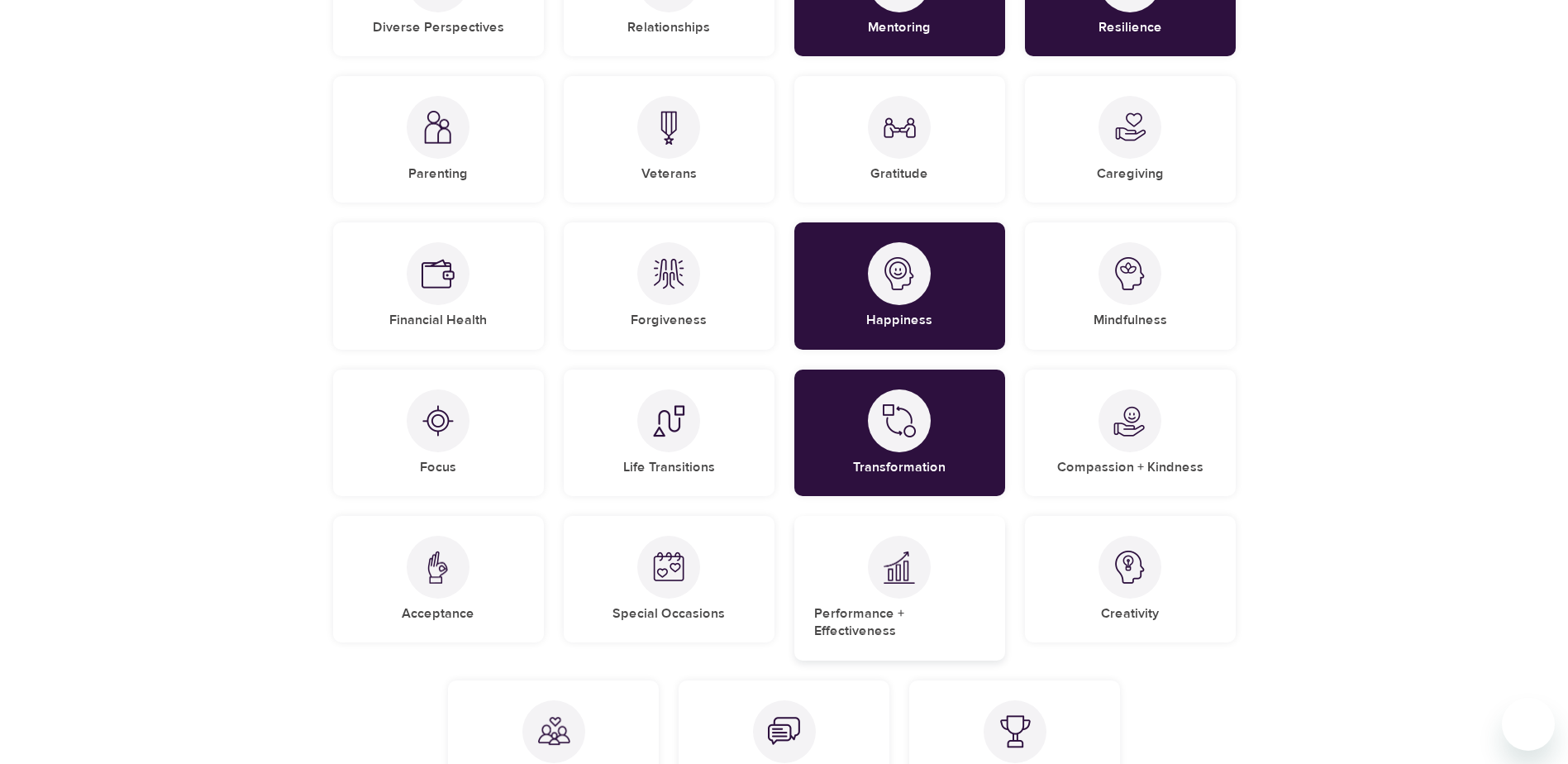
click at [932, 599] on div "Performance + Effectiveness" at bounding box center [900, 588] width 211 height 145
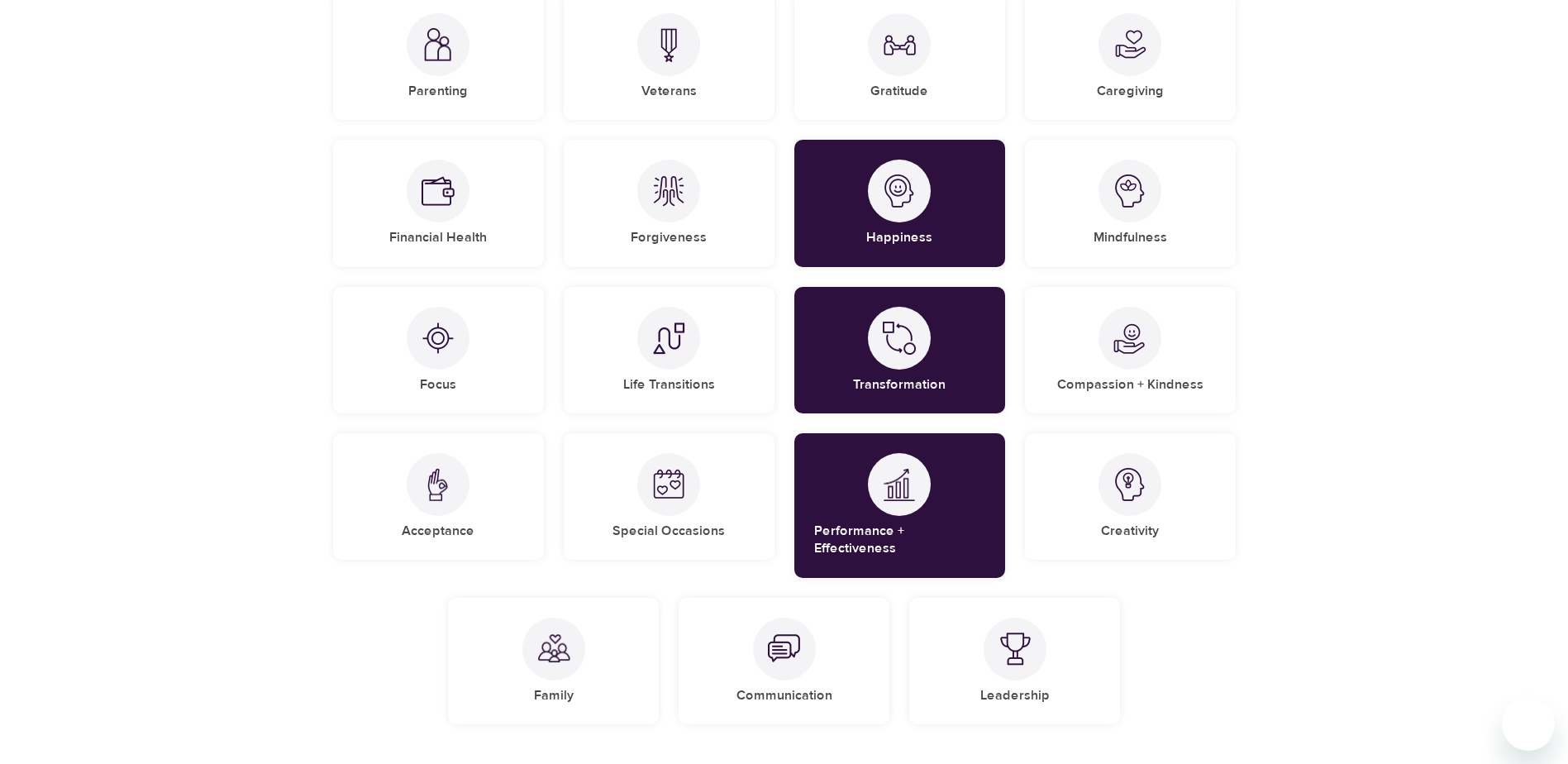
scroll to position [575, 0]
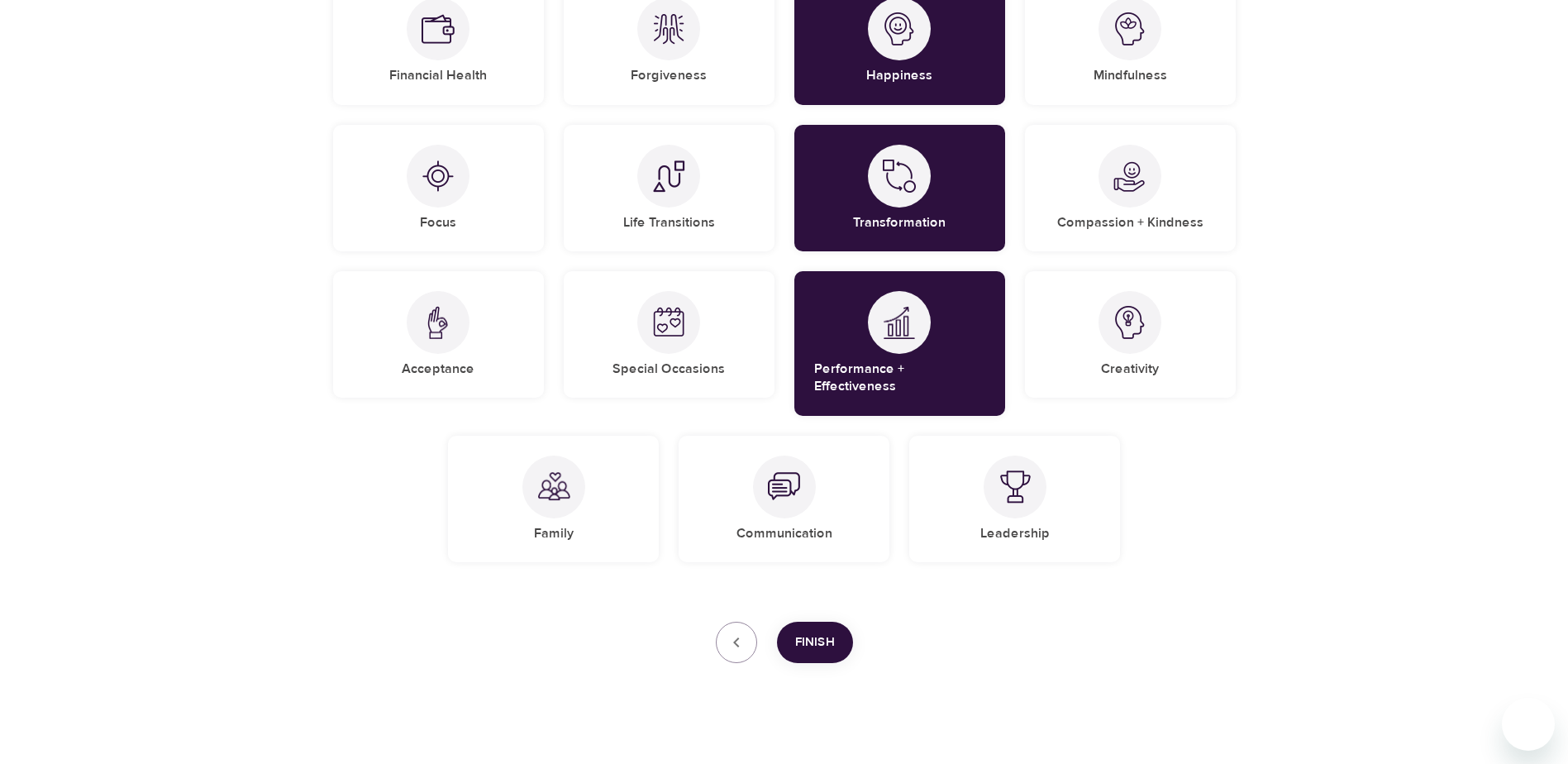
drag, startPoint x: 819, startPoint y: 497, endPoint x: 1334, endPoint y: 562, distance: 519.1
click at [824, 496] on div "Communication" at bounding box center [784, 498] width 211 height 126
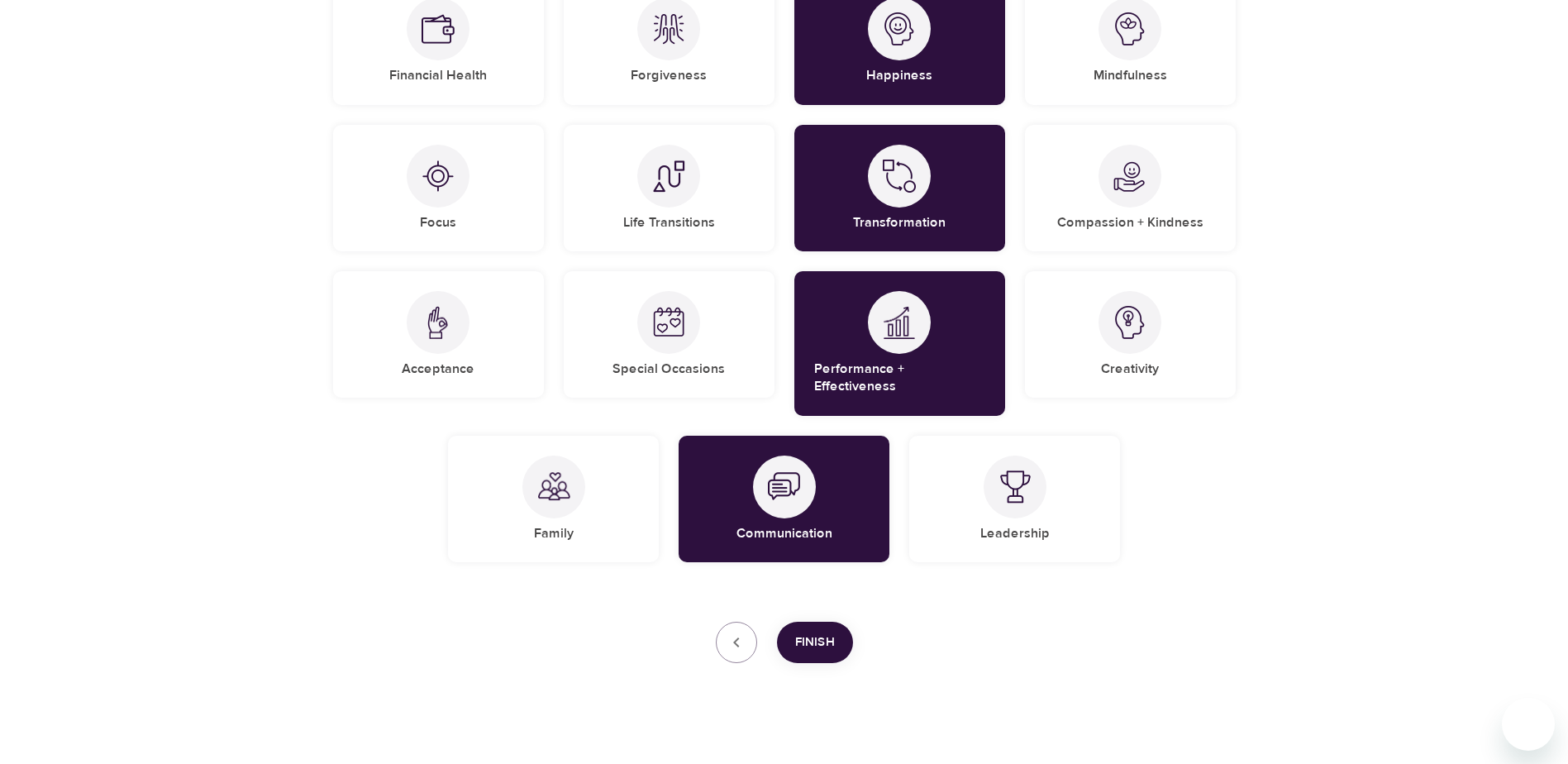
scroll to position [410, 0]
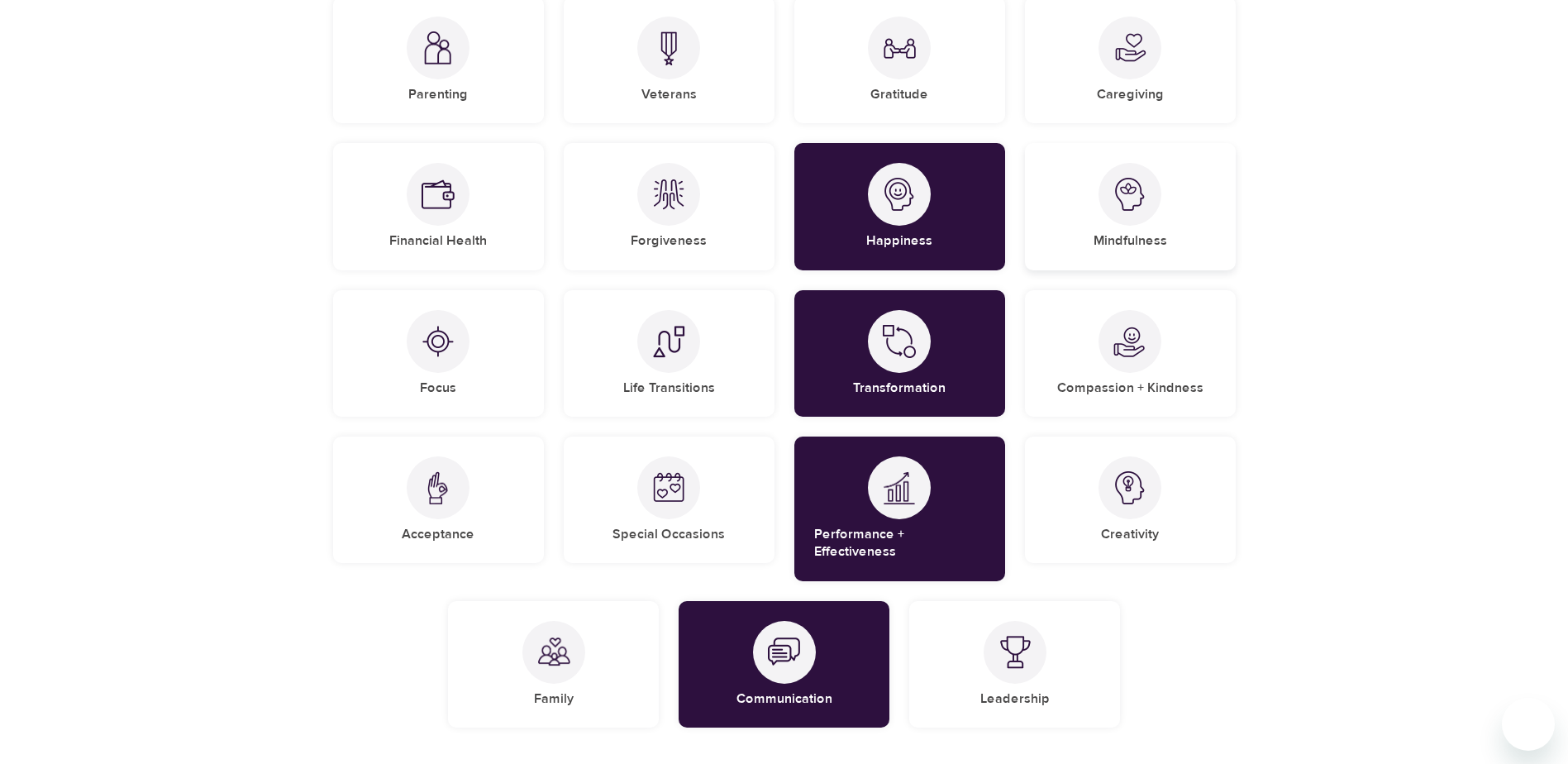
click at [1146, 223] on div "Mindfulness" at bounding box center [1131, 205] width 211 height 126
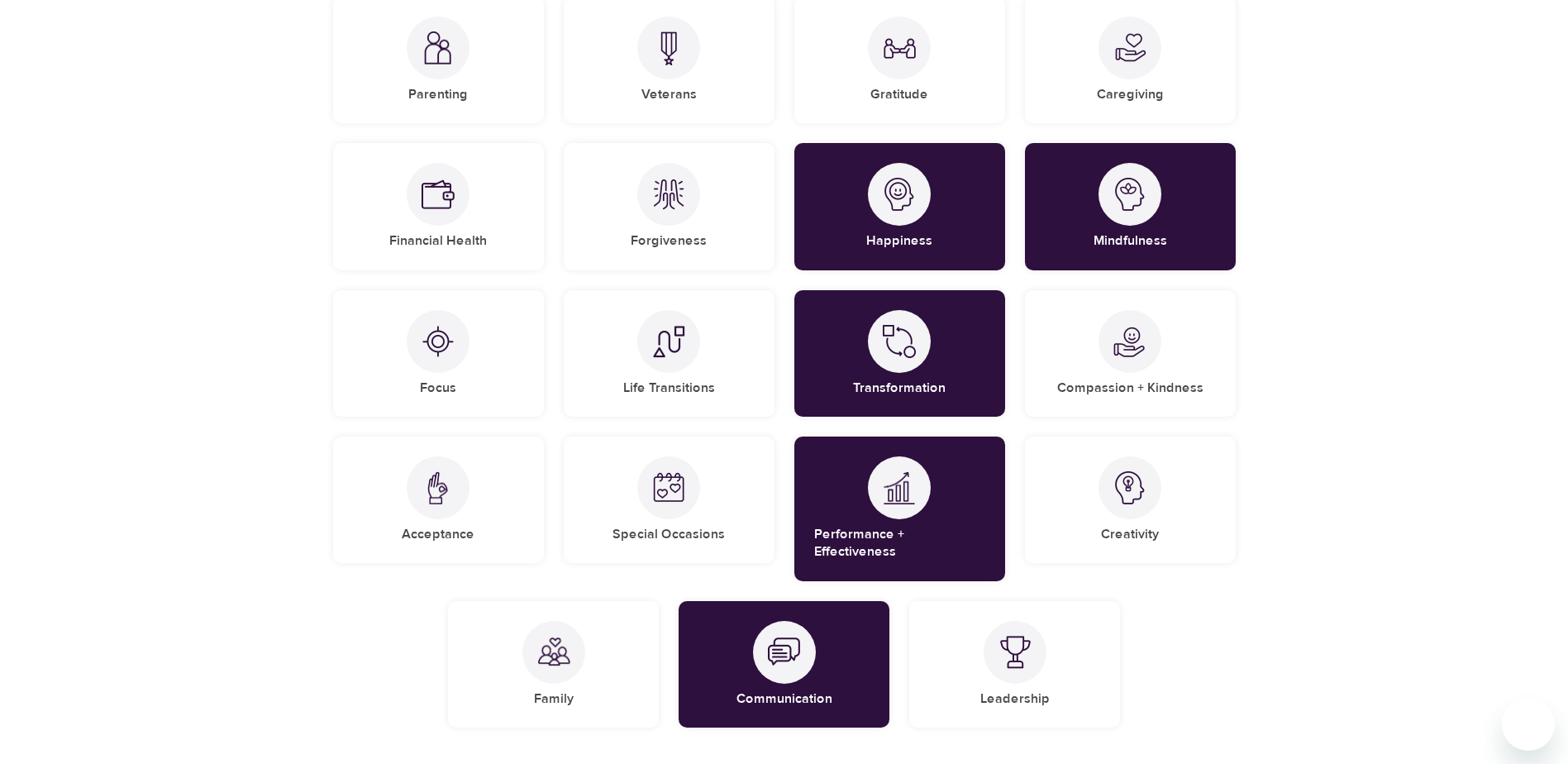
scroll to position [575, 0]
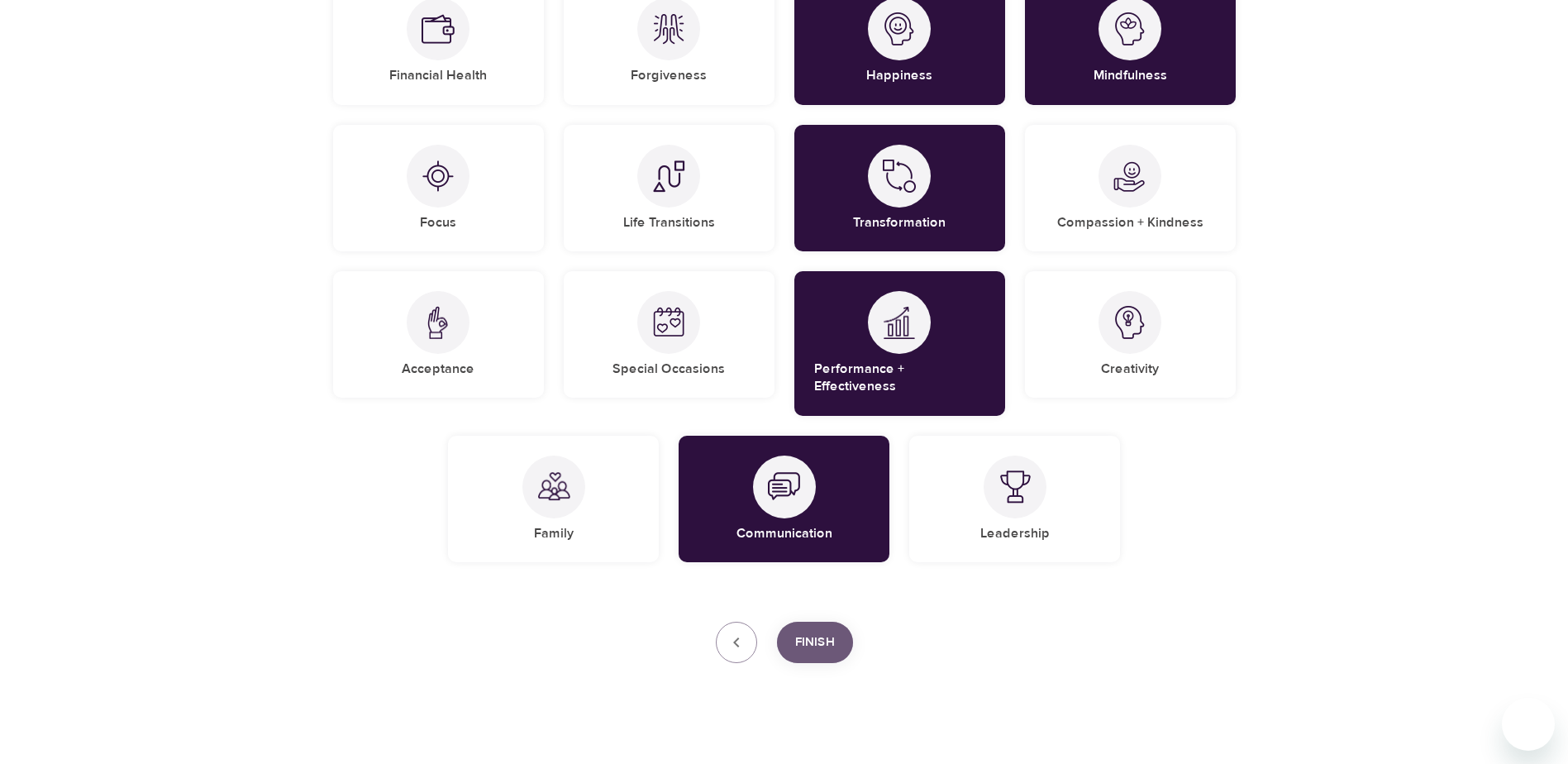
click at [822, 632] on span "Finish" at bounding box center [815, 643] width 40 height 22
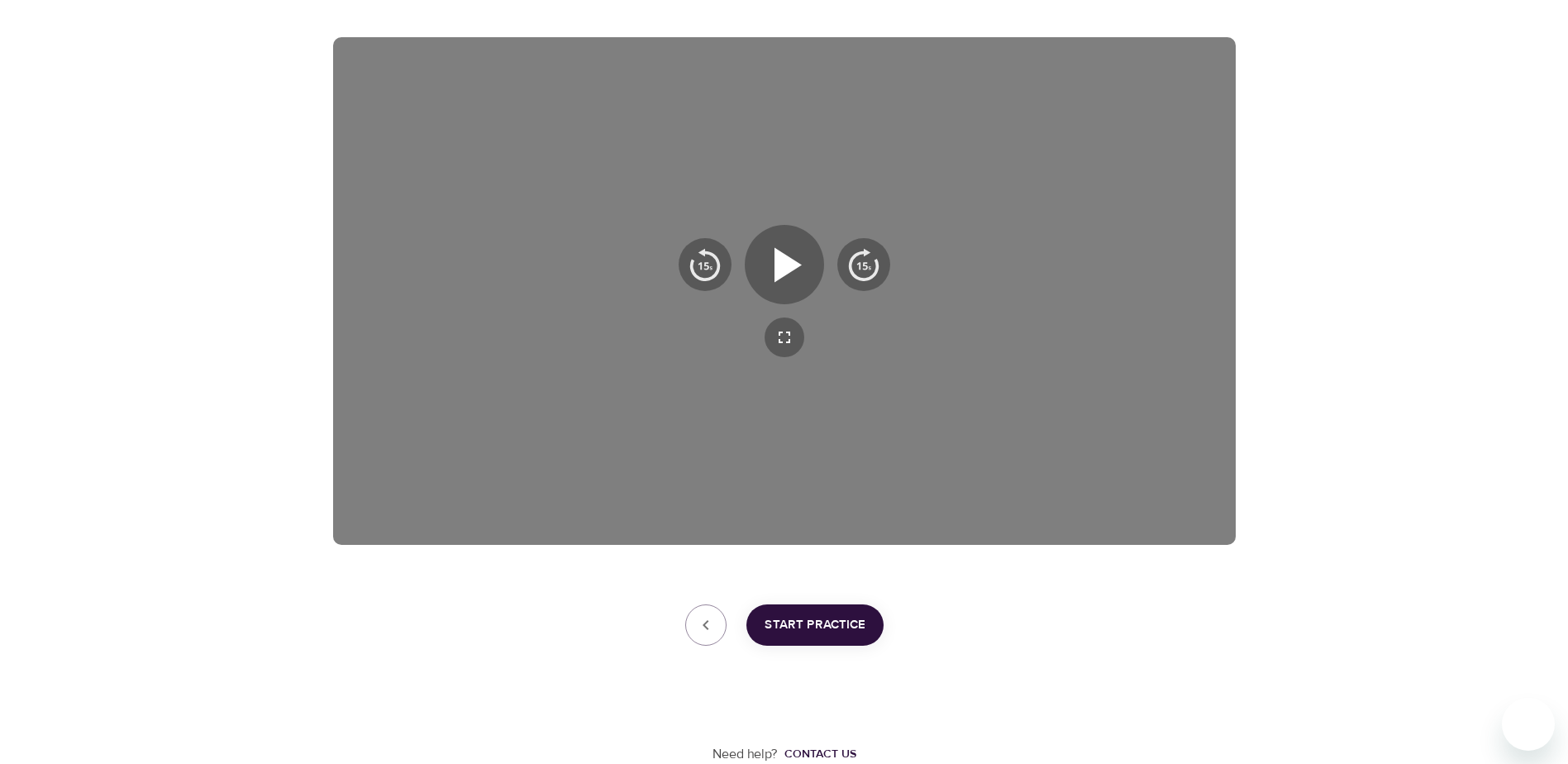
scroll to position [255, 0]
drag, startPoint x: 820, startPoint y: 631, endPoint x: 1067, endPoint y: 671, distance: 250.2
click at [820, 631] on span "Start Practice" at bounding box center [815, 625] width 101 height 22
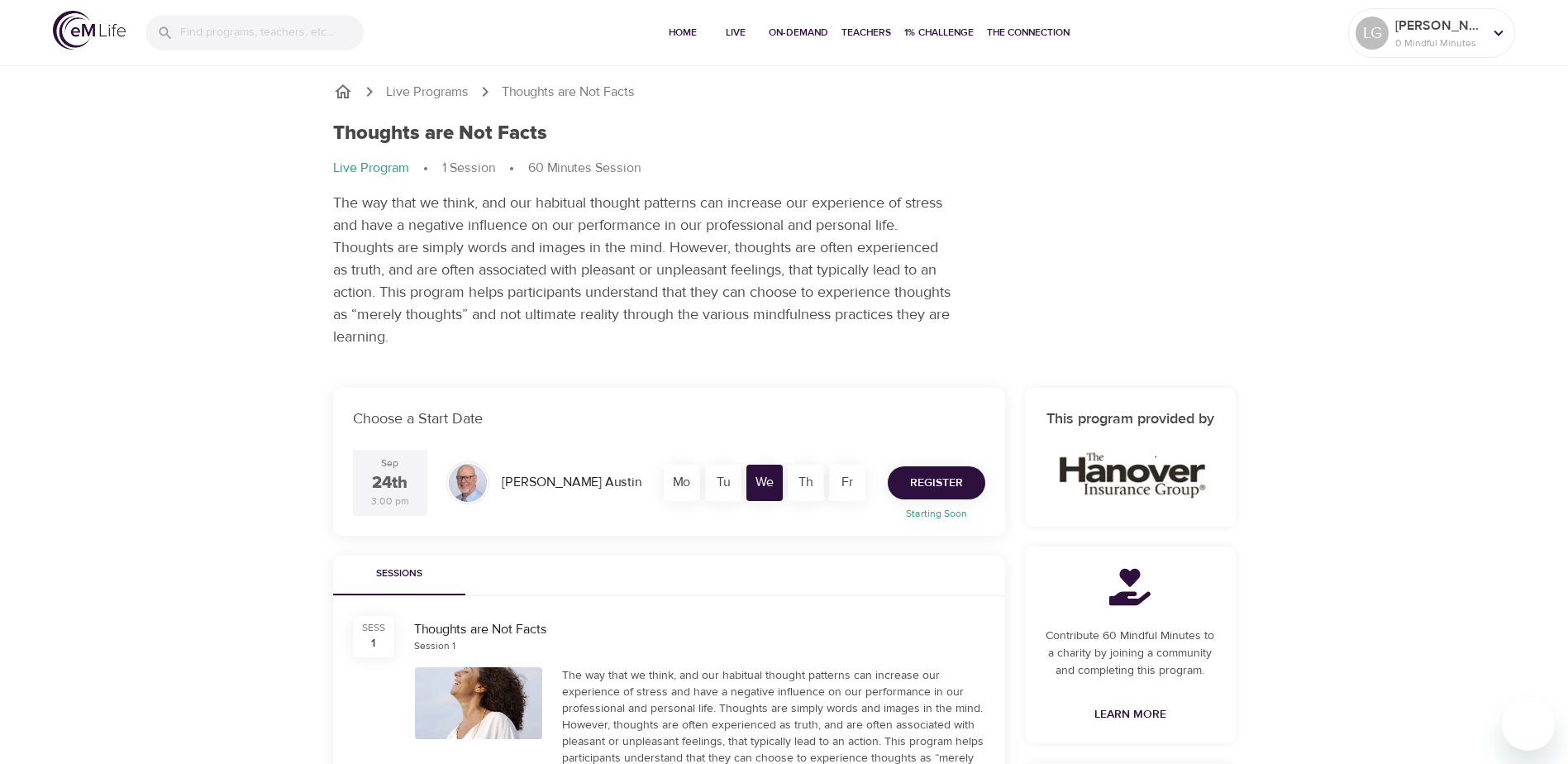
click at [926, 470] on button "Register" at bounding box center [937, 483] width 98 height 33
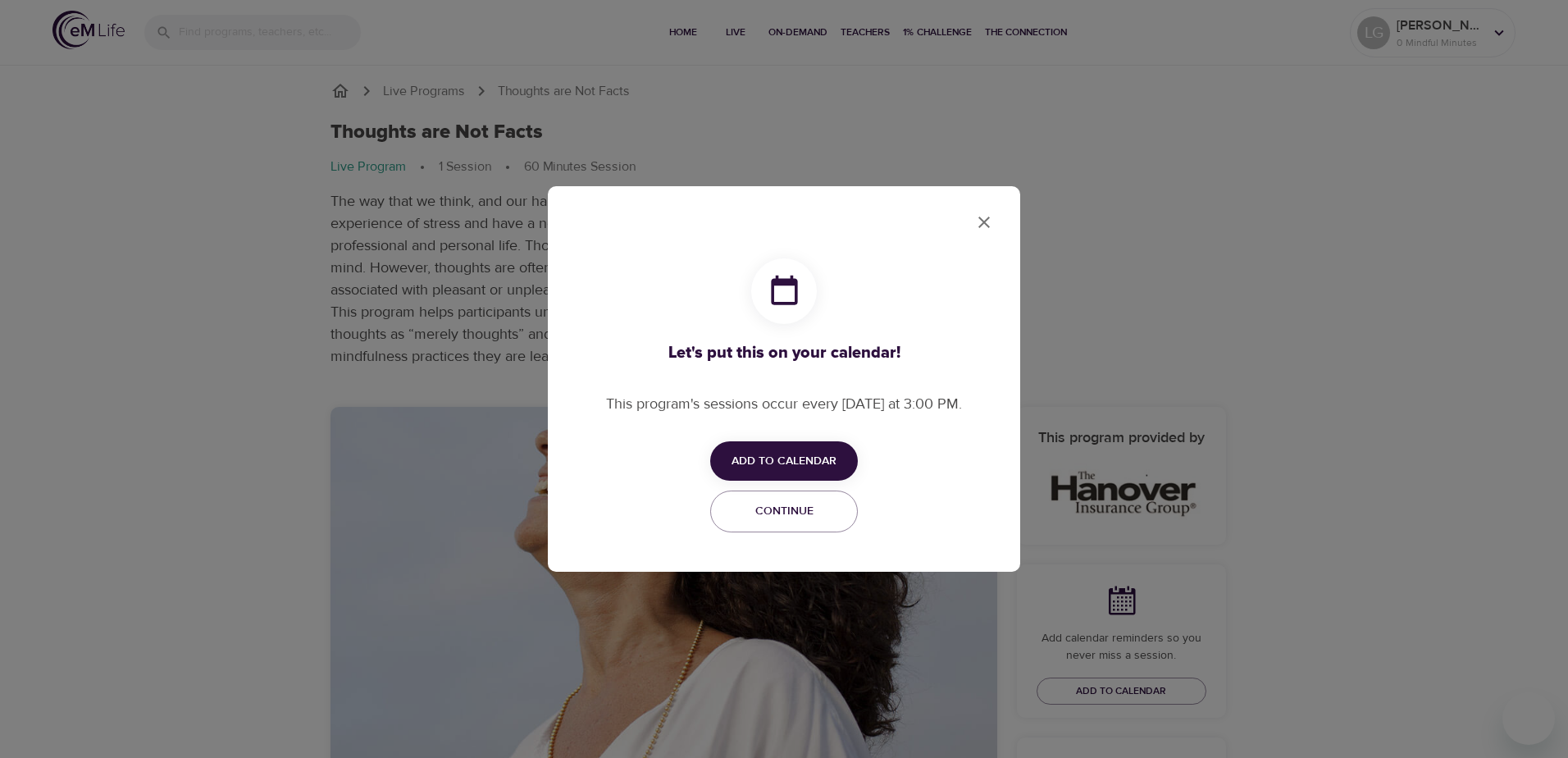
checkbox input "true"
click at [797, 464] on span "Add to Calendar" at bounding box center [784, 461] width 105 height 20
click at [787, 527] on span "Outlook" at bounding box center [795, 524] width 50 height 22
drag, startPoint x: 1130, startPoint y: 147, endPoint x: 1141, endPoint y: 150, distance: 11.4
click at [1130, 147] on div at bounding box center [784, 379] width 1568 height 758
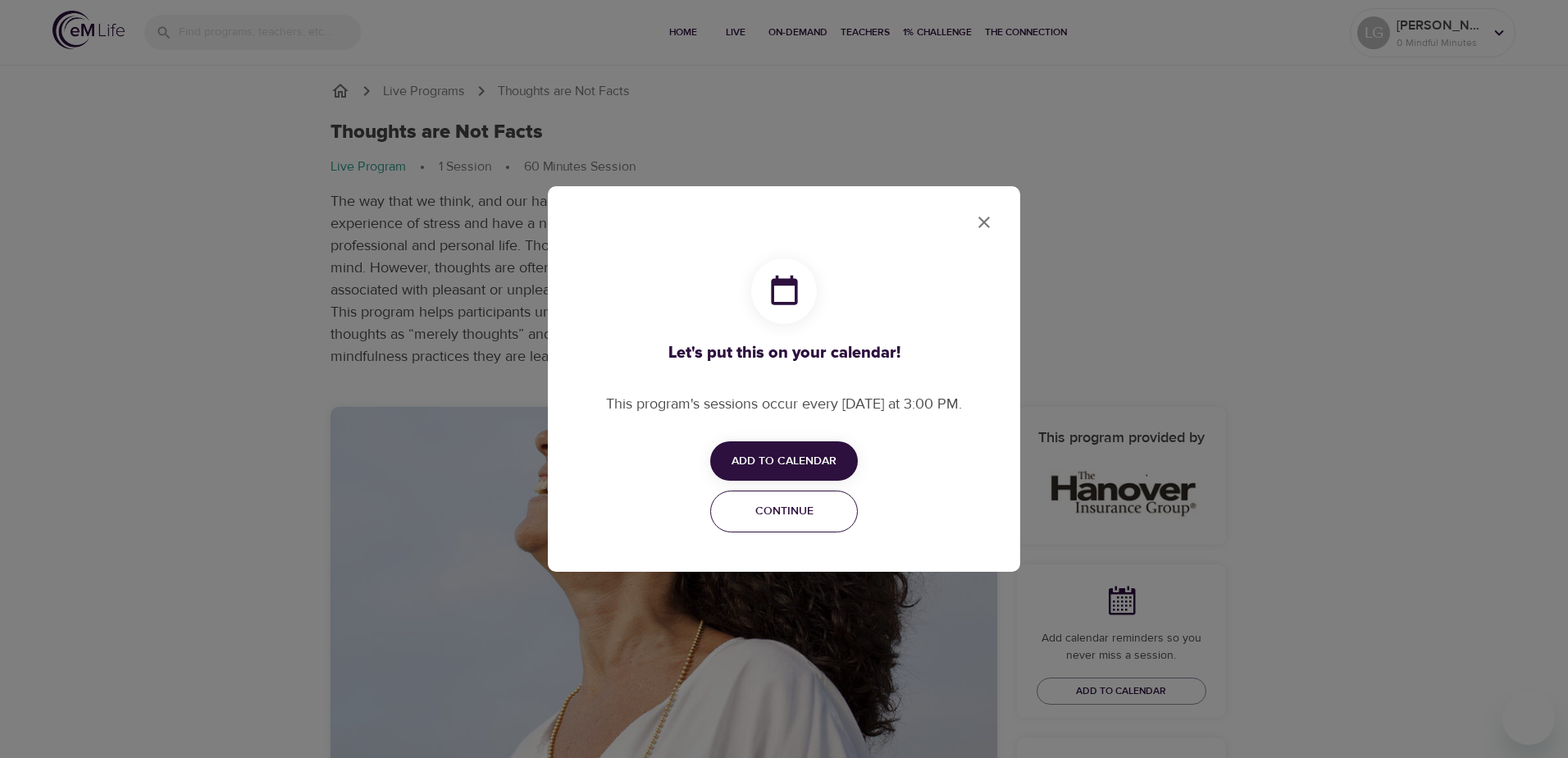
click at [795, 517] on span "Continue" at bounding box center [784, 511] width 126 height 20
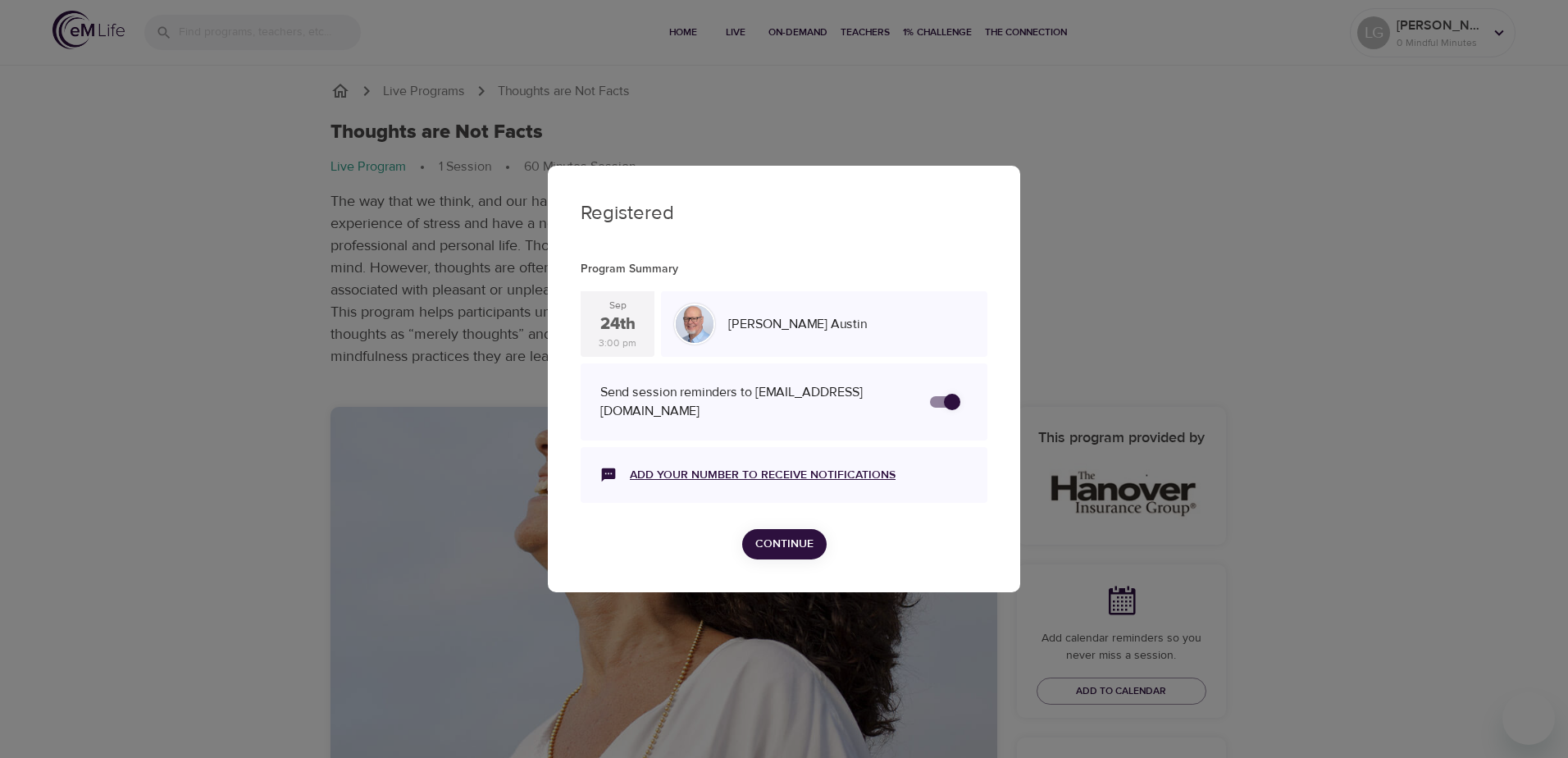
click at [754, 468] on link "Add your number to receive notifications" at bounding box center [763, 475] width 266 height 16
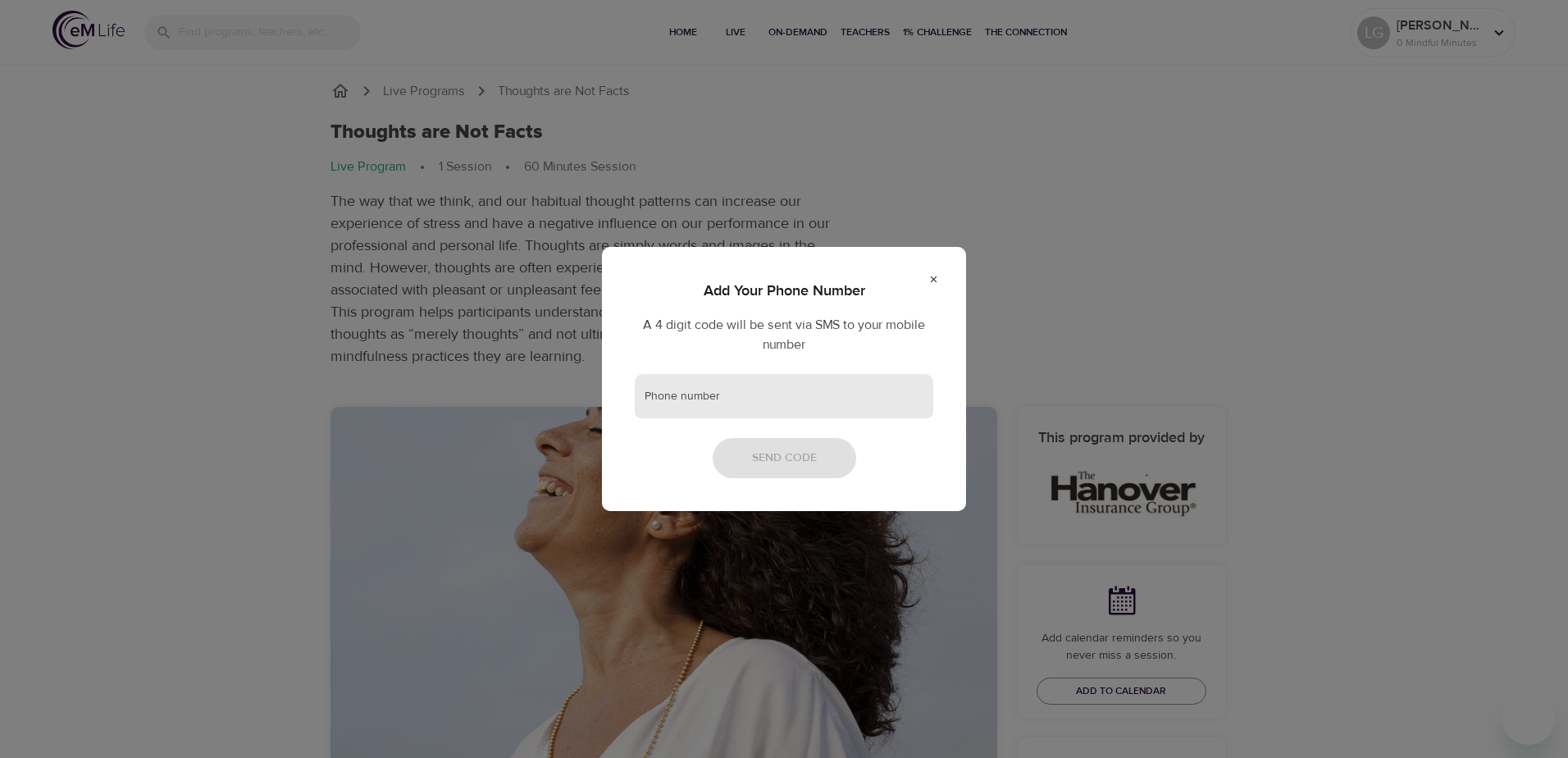
click at [686, 389] on input "text" at bounding box center [784, 396] width 299 height 45
click at [670, 400] on input "508" at bounding box center [784, 396] width 299 height 45
type input "508-353-6543"
click at [810, 464] on span "Send Code" at bounding box center [784, 458] width 65 height 20
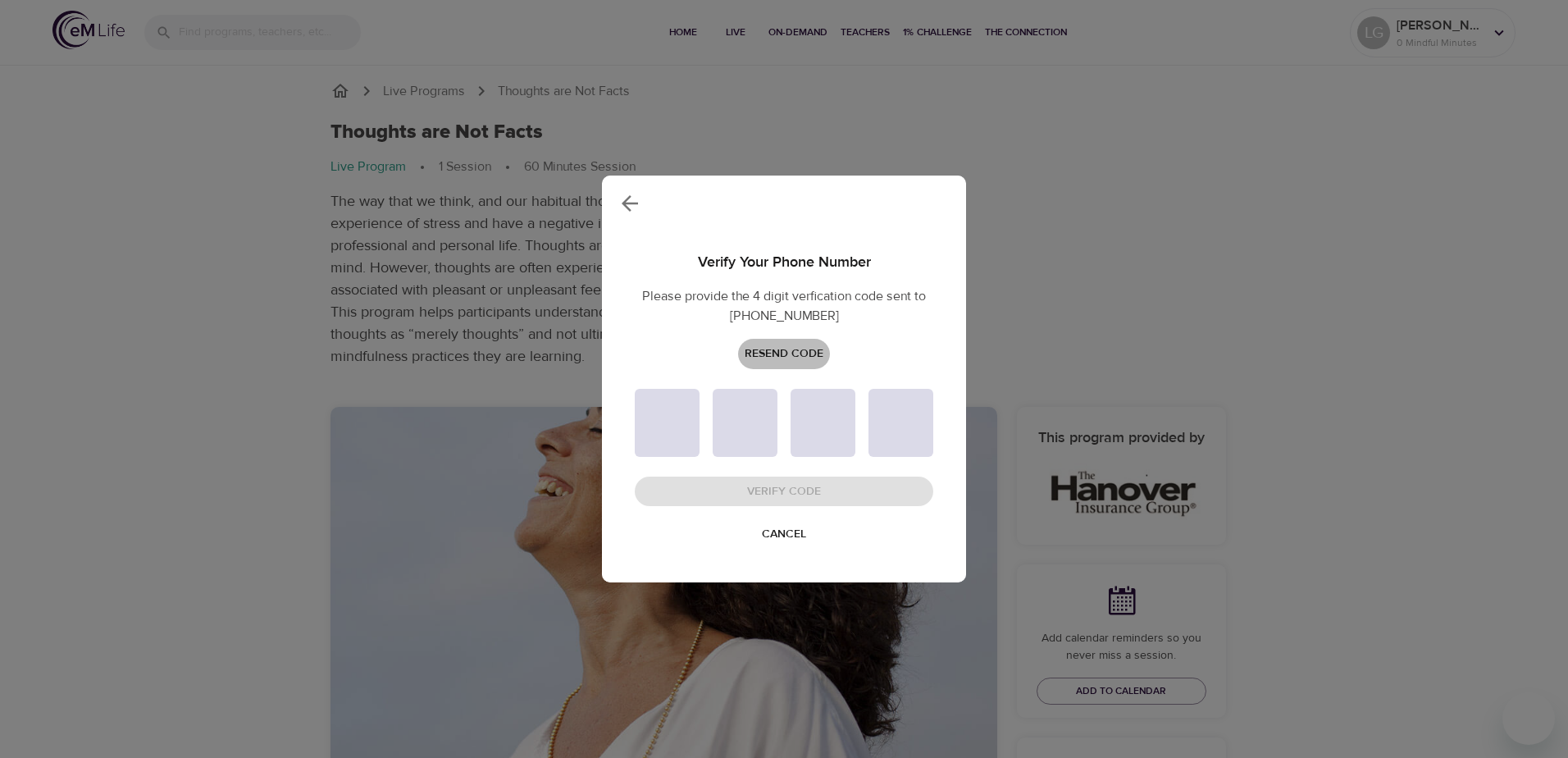
click at [780, 352] on span "Resend Code" at bounding box center [783, 353] width 79 height 20
click at [804, 534] on span "Cancel" at bounding box center [784, 534] width 45 height 20
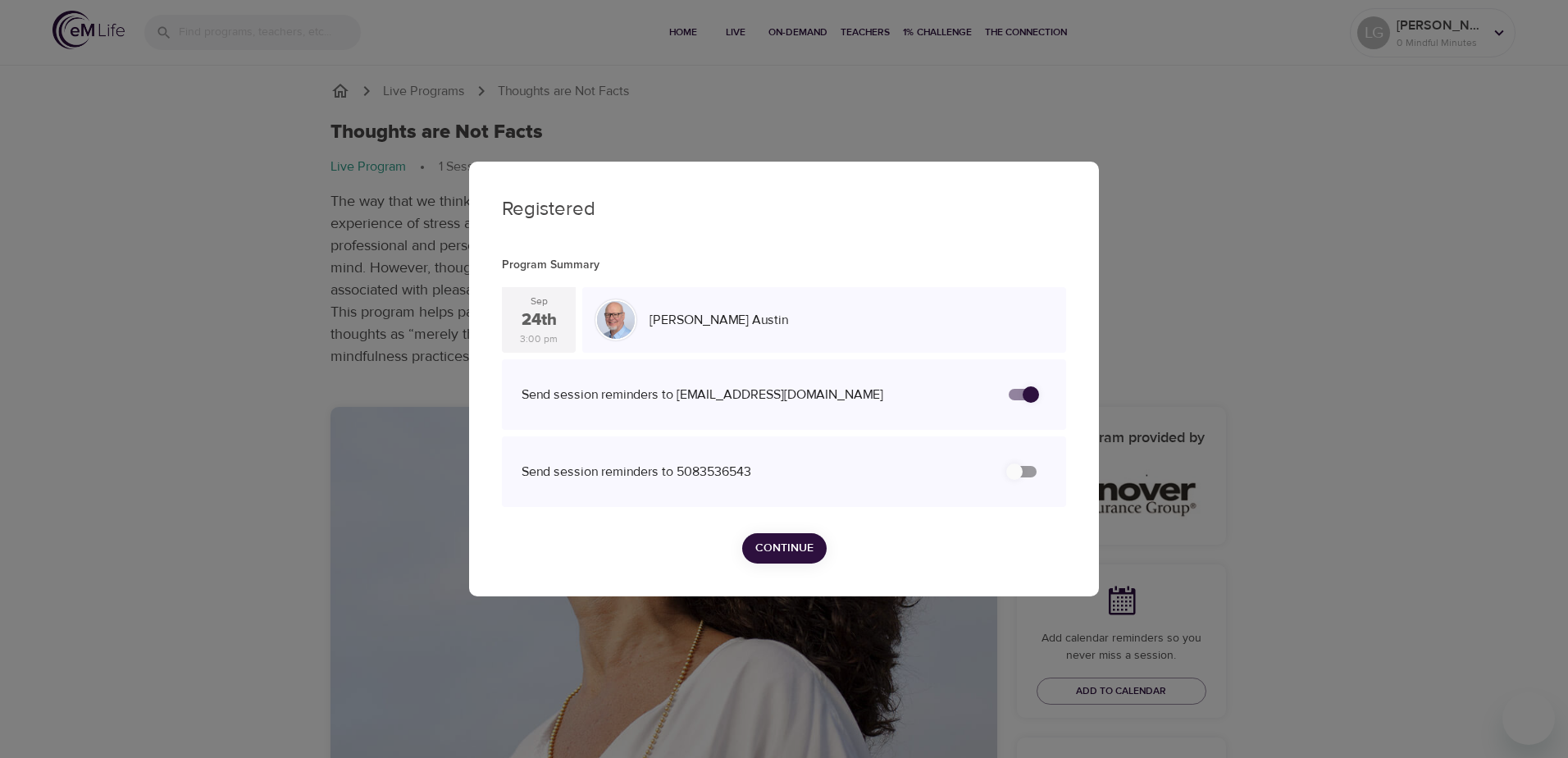
click at [1010, 476] on input "secondary checkbox" at bounding box center [1014, 472] width 93 height 31
checkbox input "false"
checkbox input "true"
drag, startPoint x: 771, startPoint y: 544, endPoint x: 795, endPoint y: 547, distance: 24.2
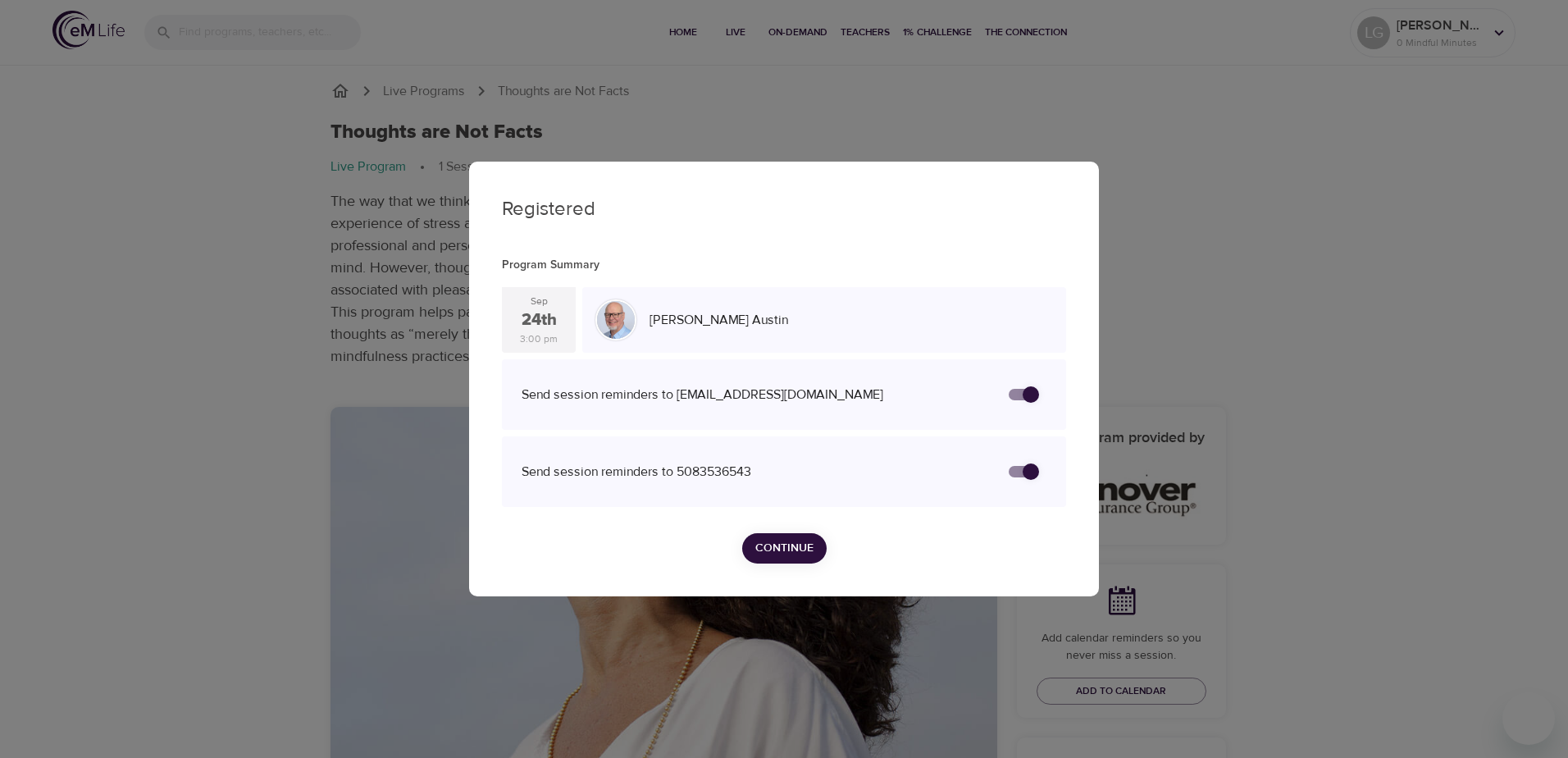
click at [778, 545] on span "Continue" at bounding box center [784, 547] width 58 height 20
